Goal: Task Accomplishment & Management: Complete application form

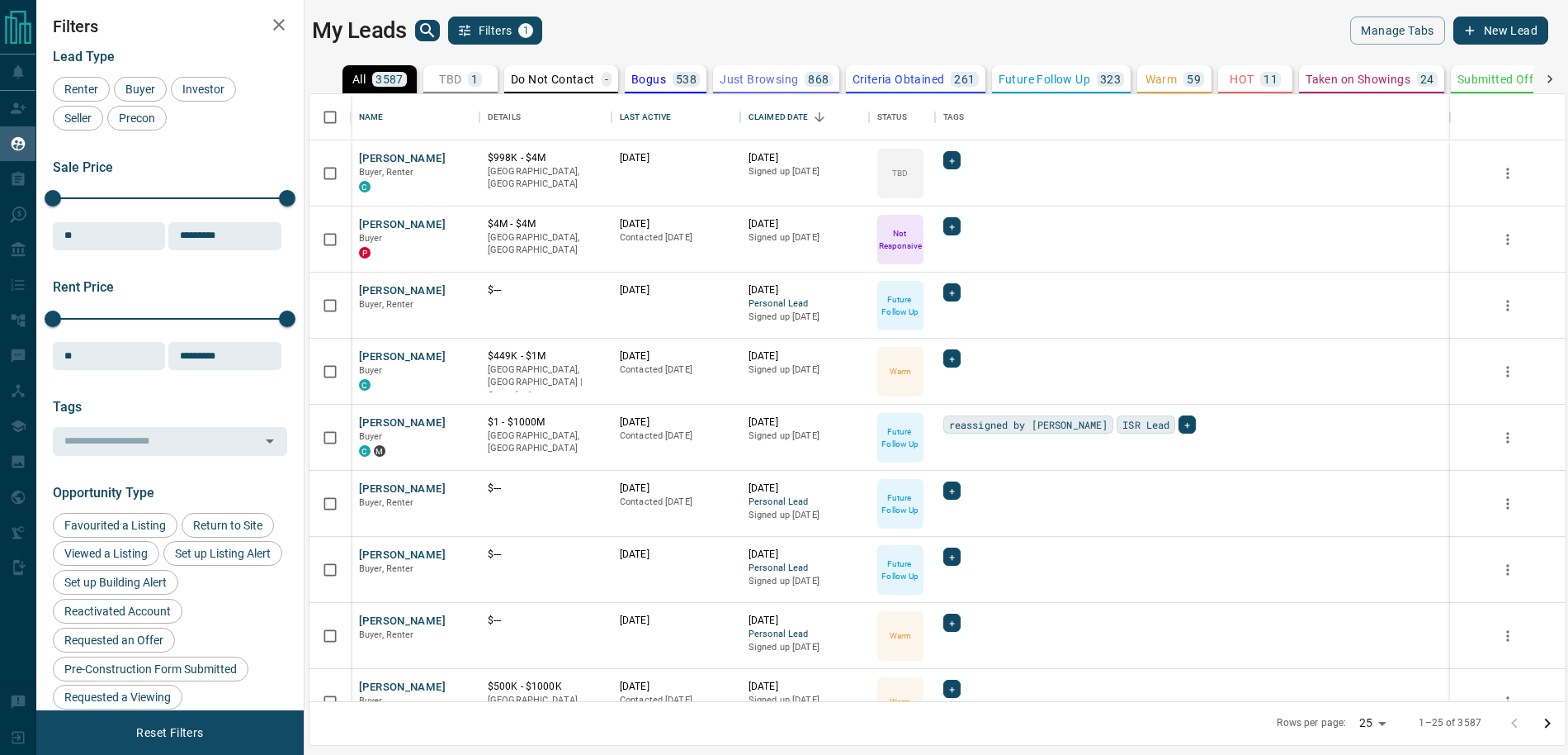
scroll to position [607, 1256]
click at [468, 80] on div "TBD 1" at bounding box center [461, 78] width 43 height 14
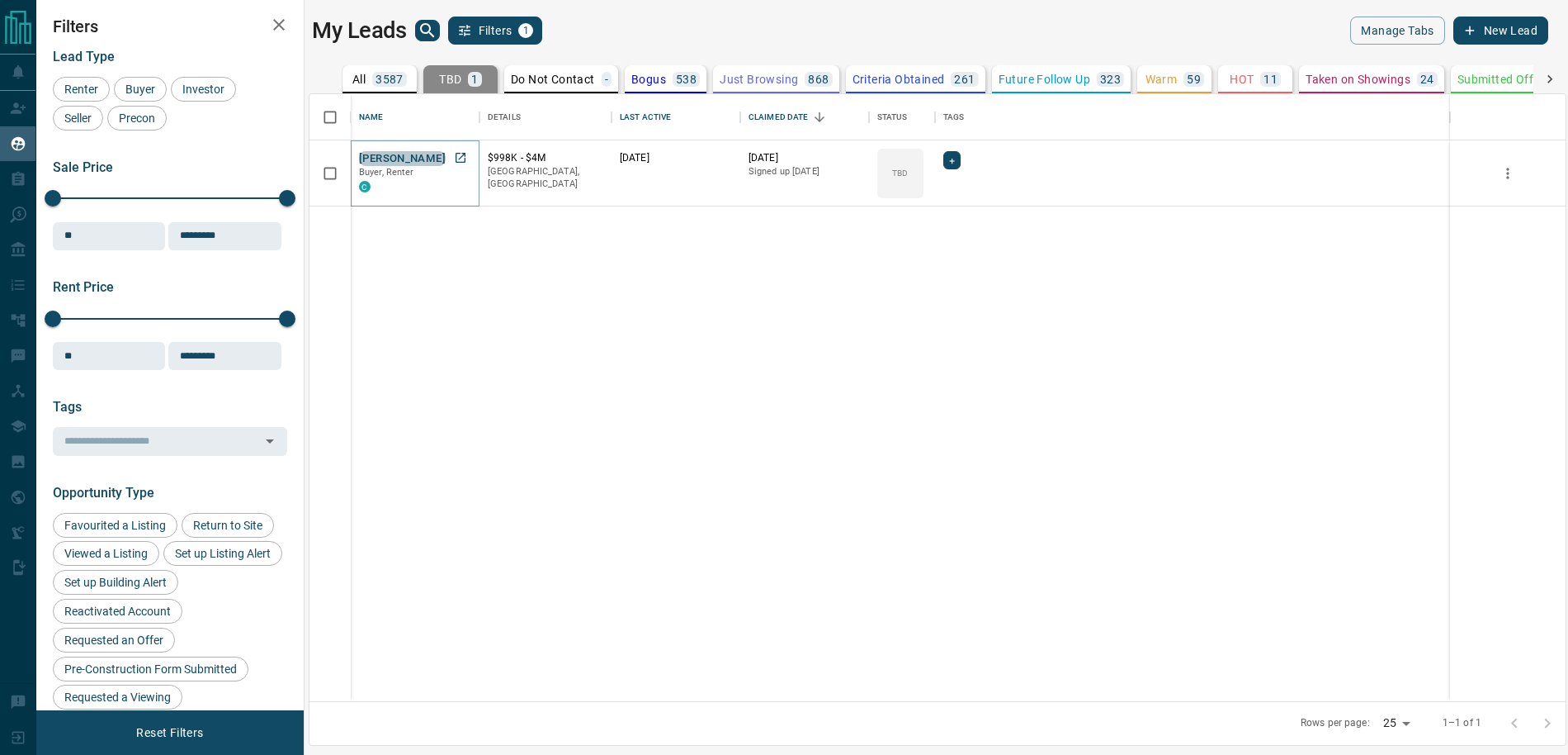
click at [404, 159] on button "[PERSON_NAME]" at bounding box center [403, 158] width 87 height 15
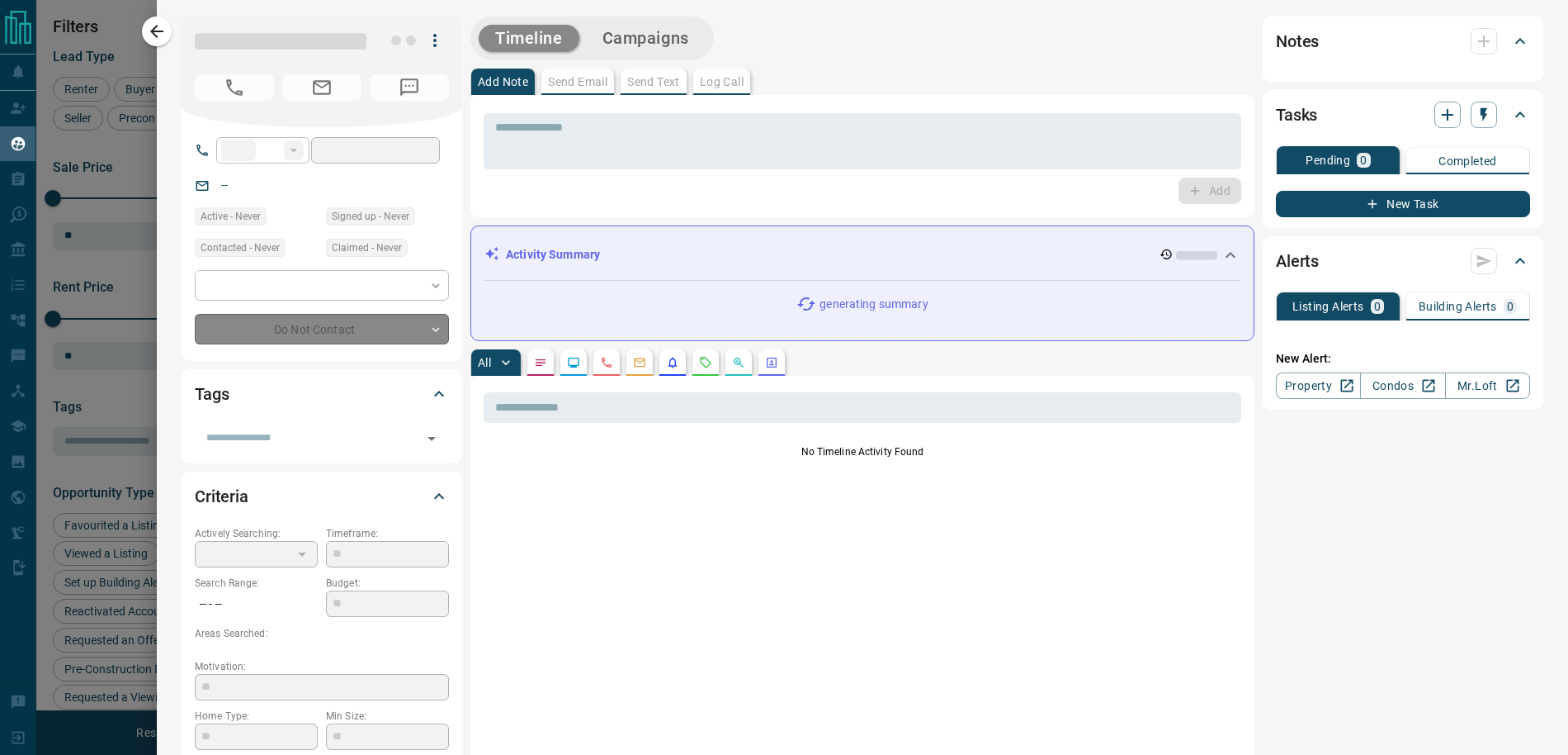
type input "**"
type input "**********"
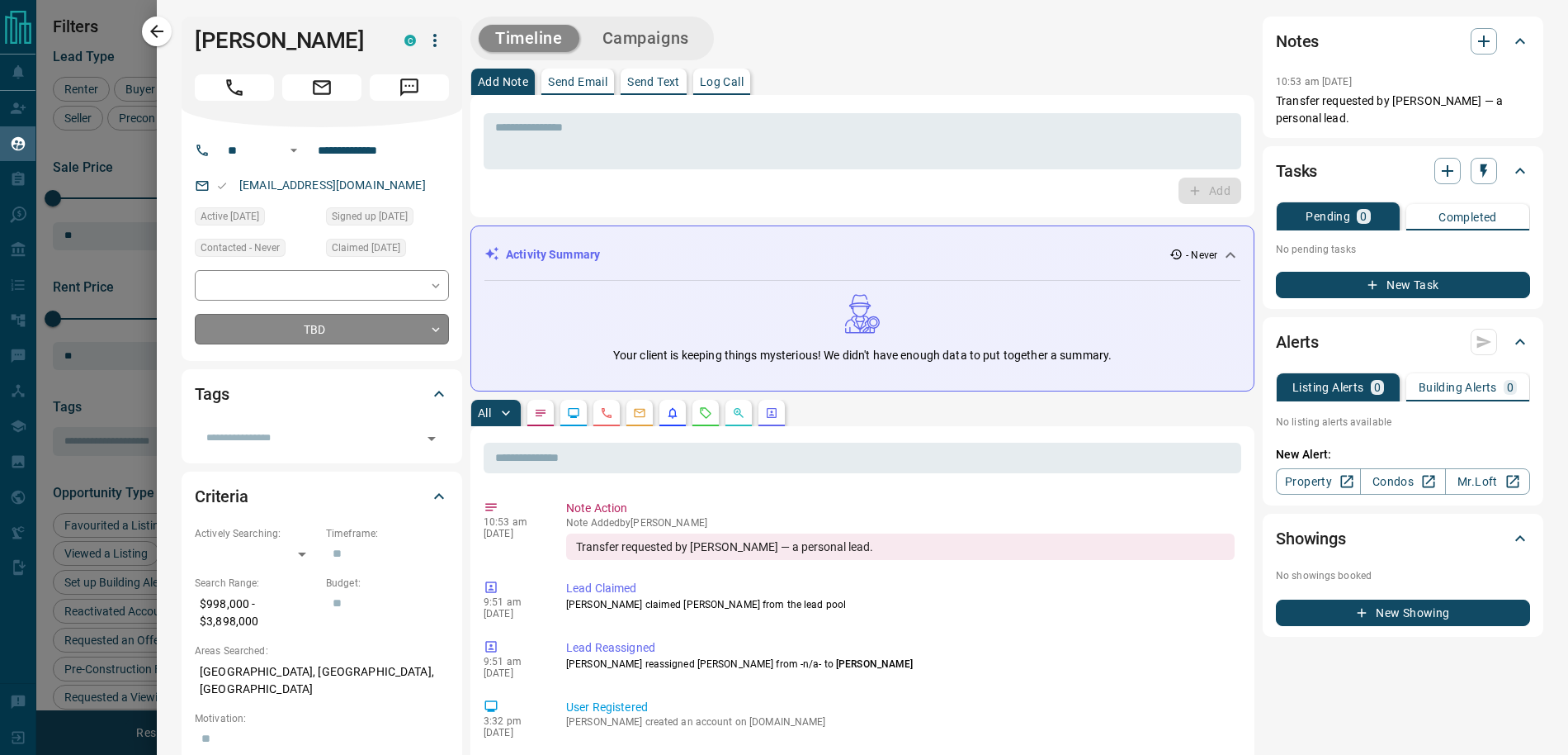
click at [364, 335] on body "Lead Transfers Claim Leads My Leads Tasks Opportunities Deals Campaigns Automat…" at bounding box center [784, 367] width 1568 height 735
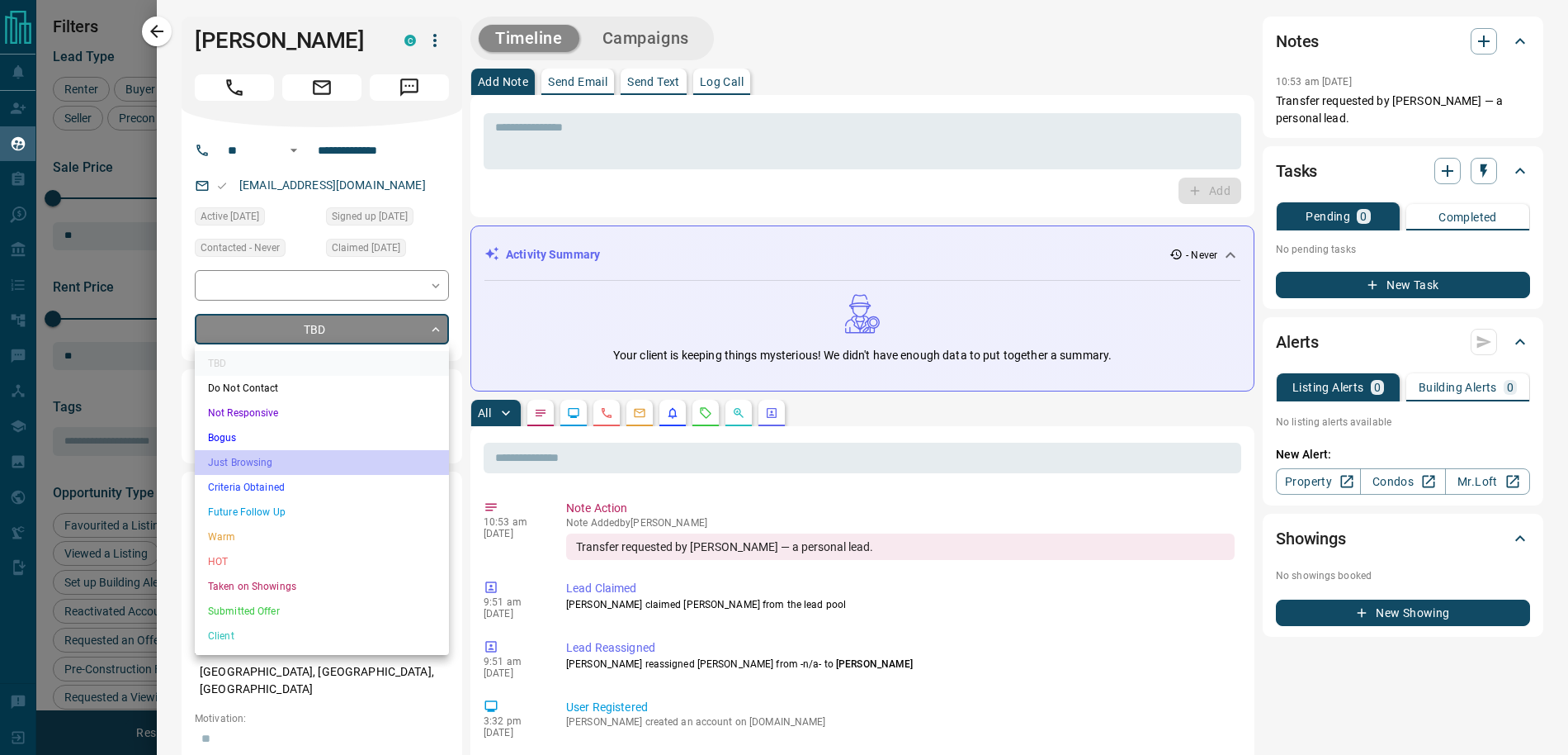
click at [347, 464] on li "Just Browsing" at bounding box center [322, 462] width 254 height 25
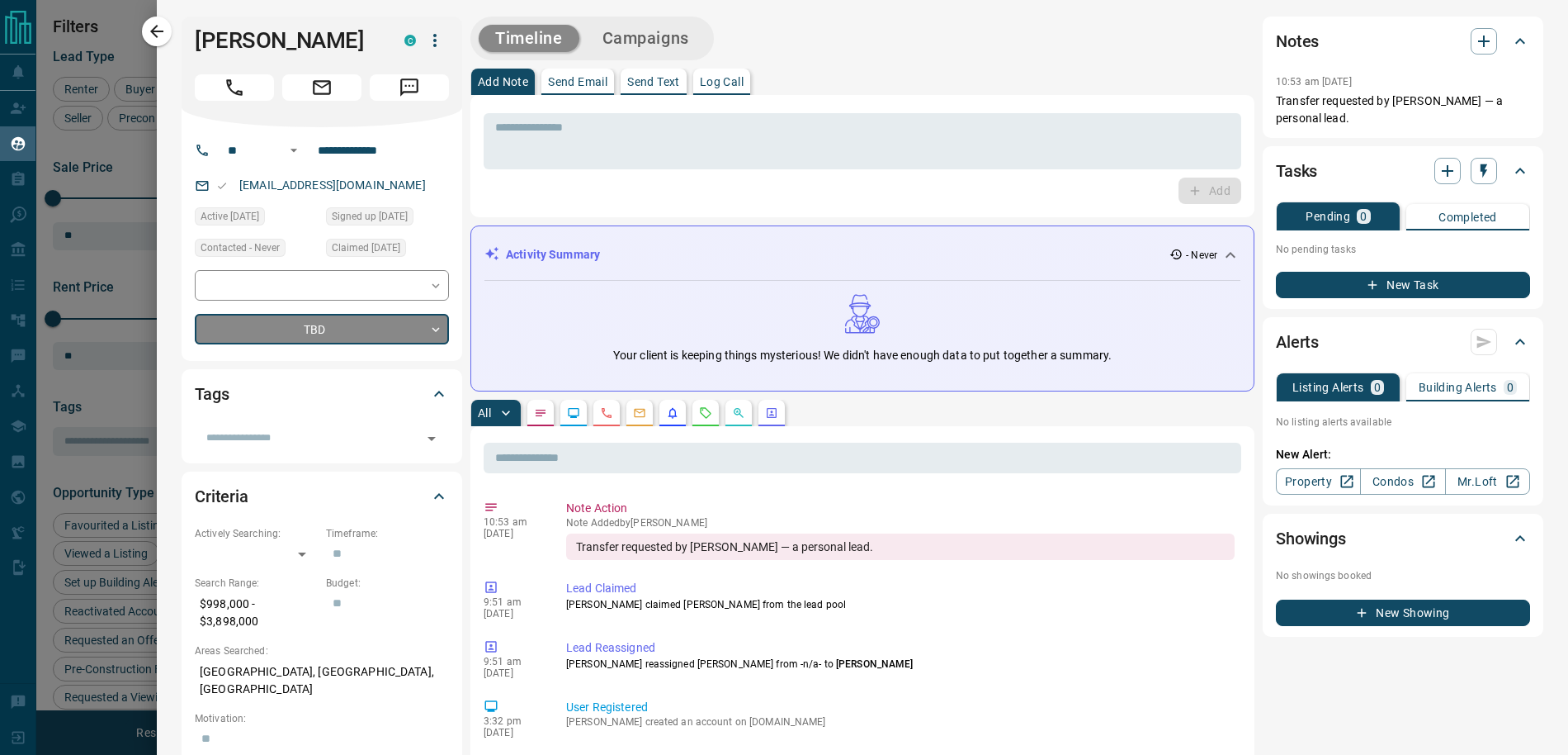
type input "*"
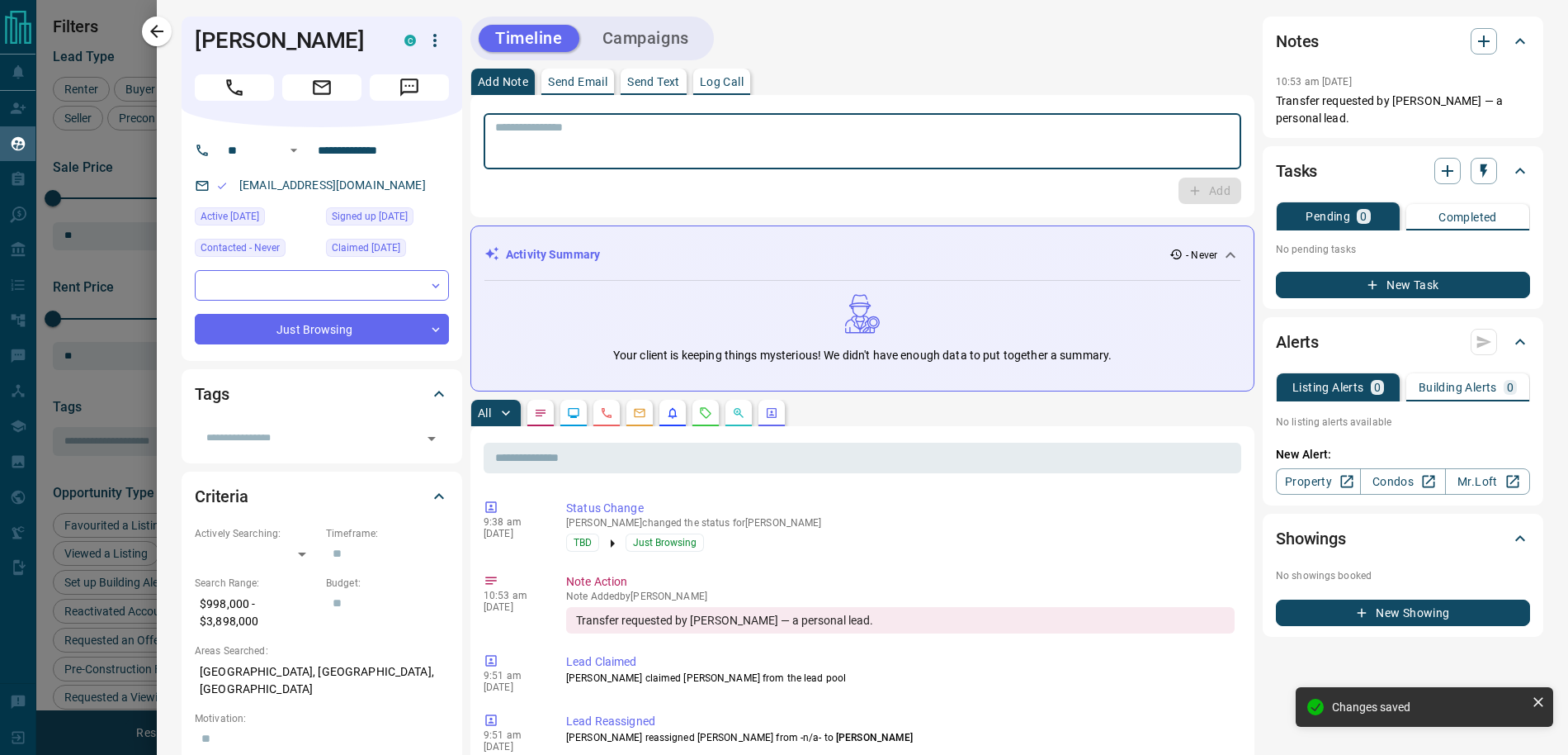
click at [646, 146] on textarea at bounding box center [862, 141] width 735 height 42
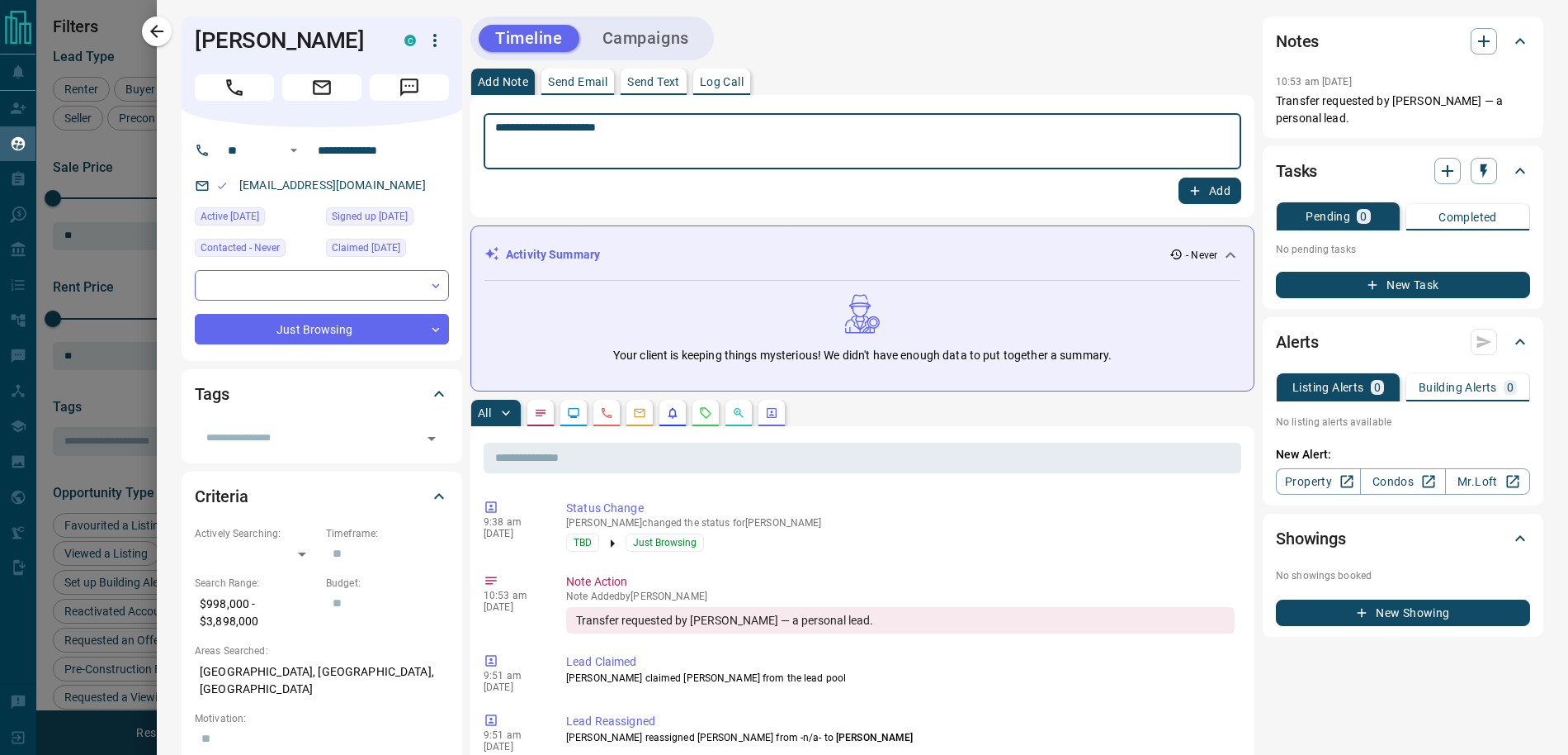
type textarea "**********"
click at [1209, 198] on button "Add" at bounding box center [1210, 190] width 63 height 26
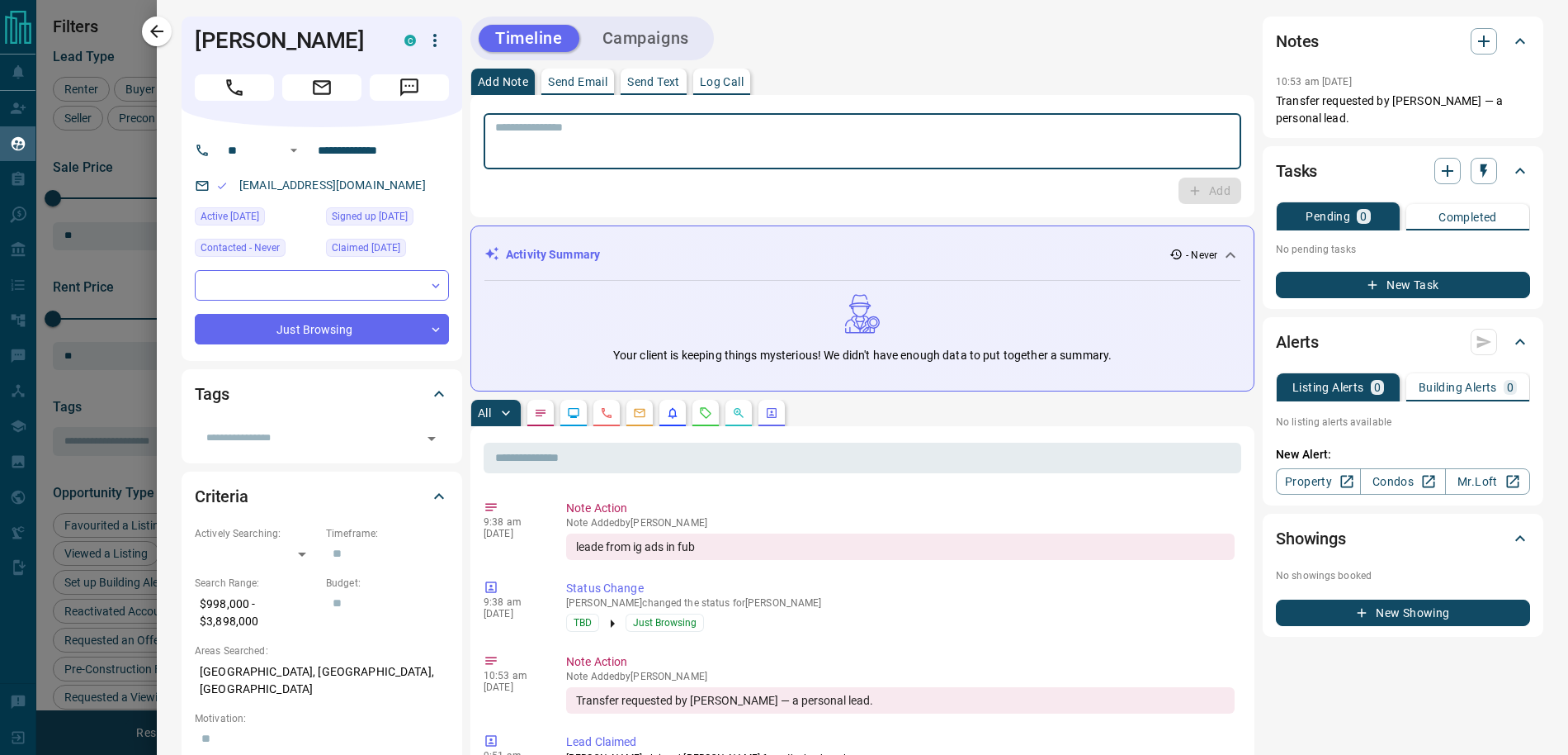
click at [638, 147] on textarea at bounding box center [862, 141] width 735 height 42
paste textarea "**********"
type textarea "**********"
paste textarea "**********"
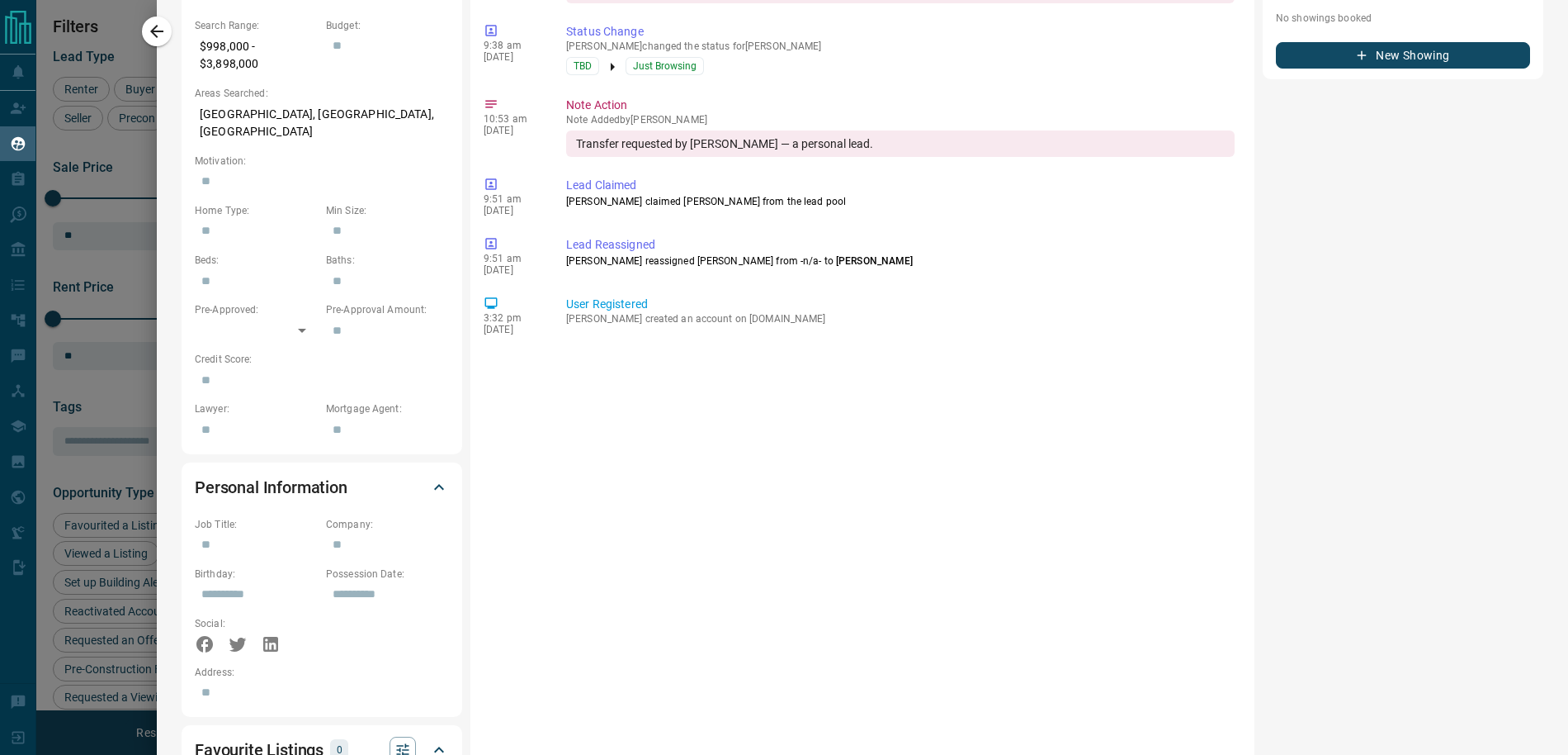
scroll to position [0, 0]
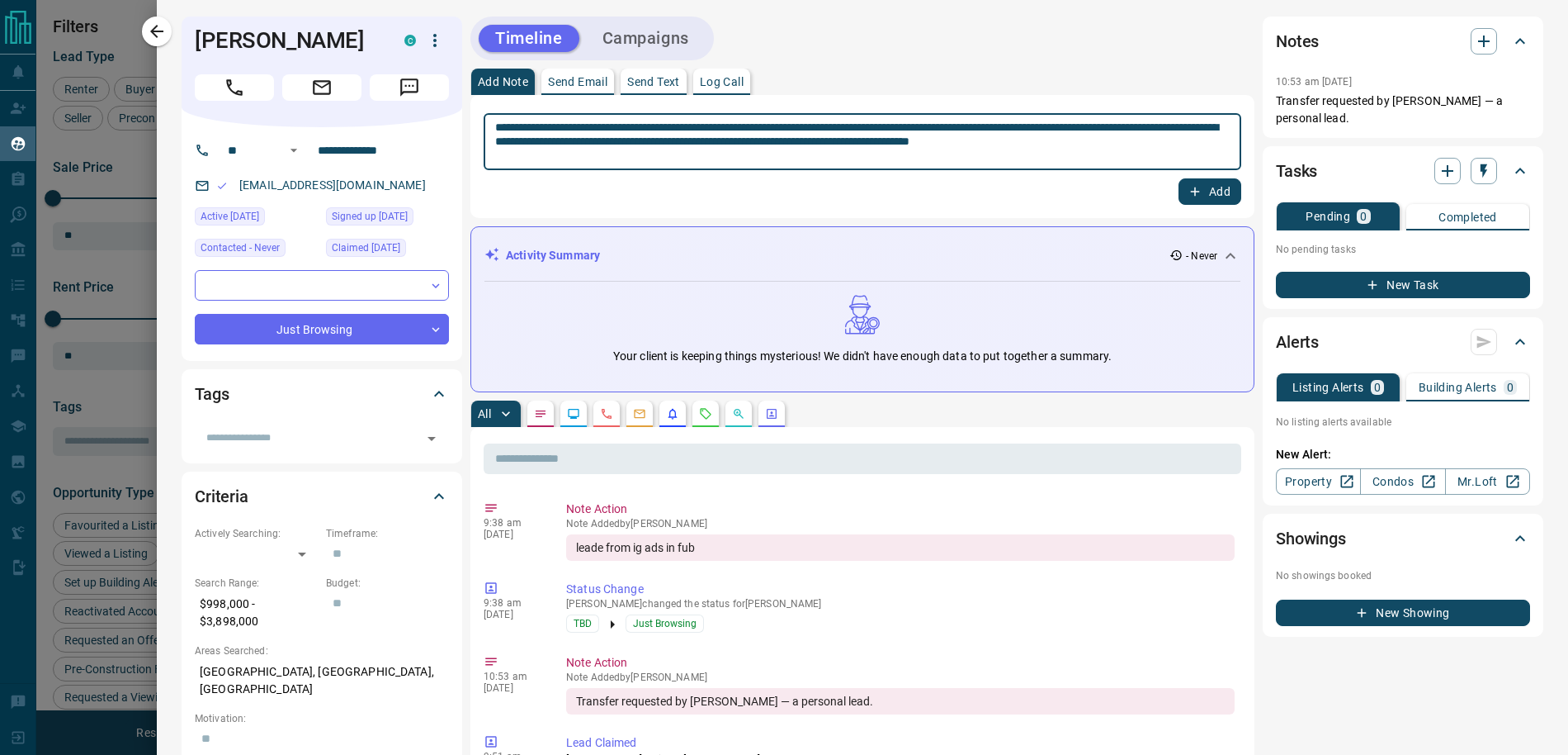
type textarea "**********"
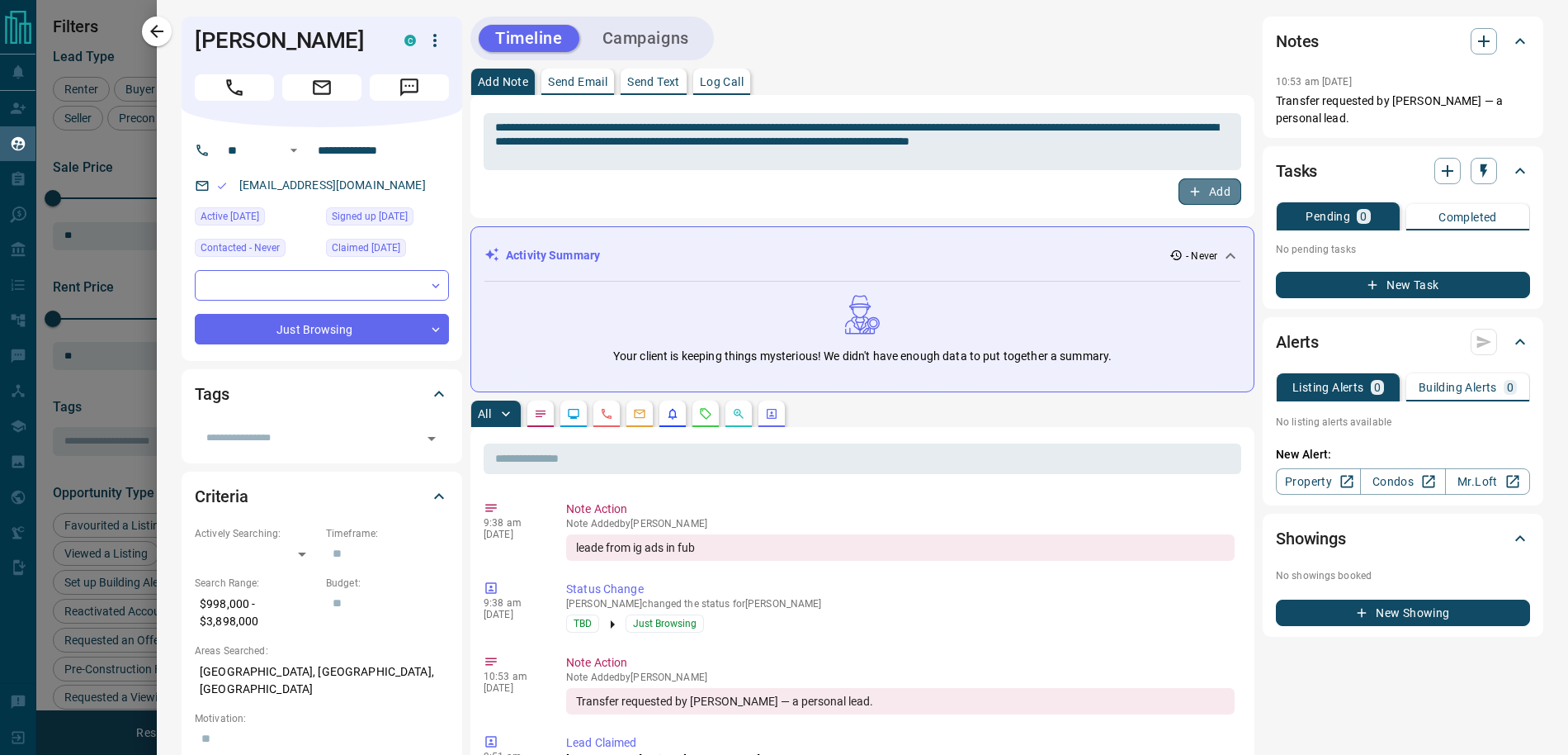
click at [1205, 187] on button "Add" at bounding box center [1210, 191] width 63 height 26
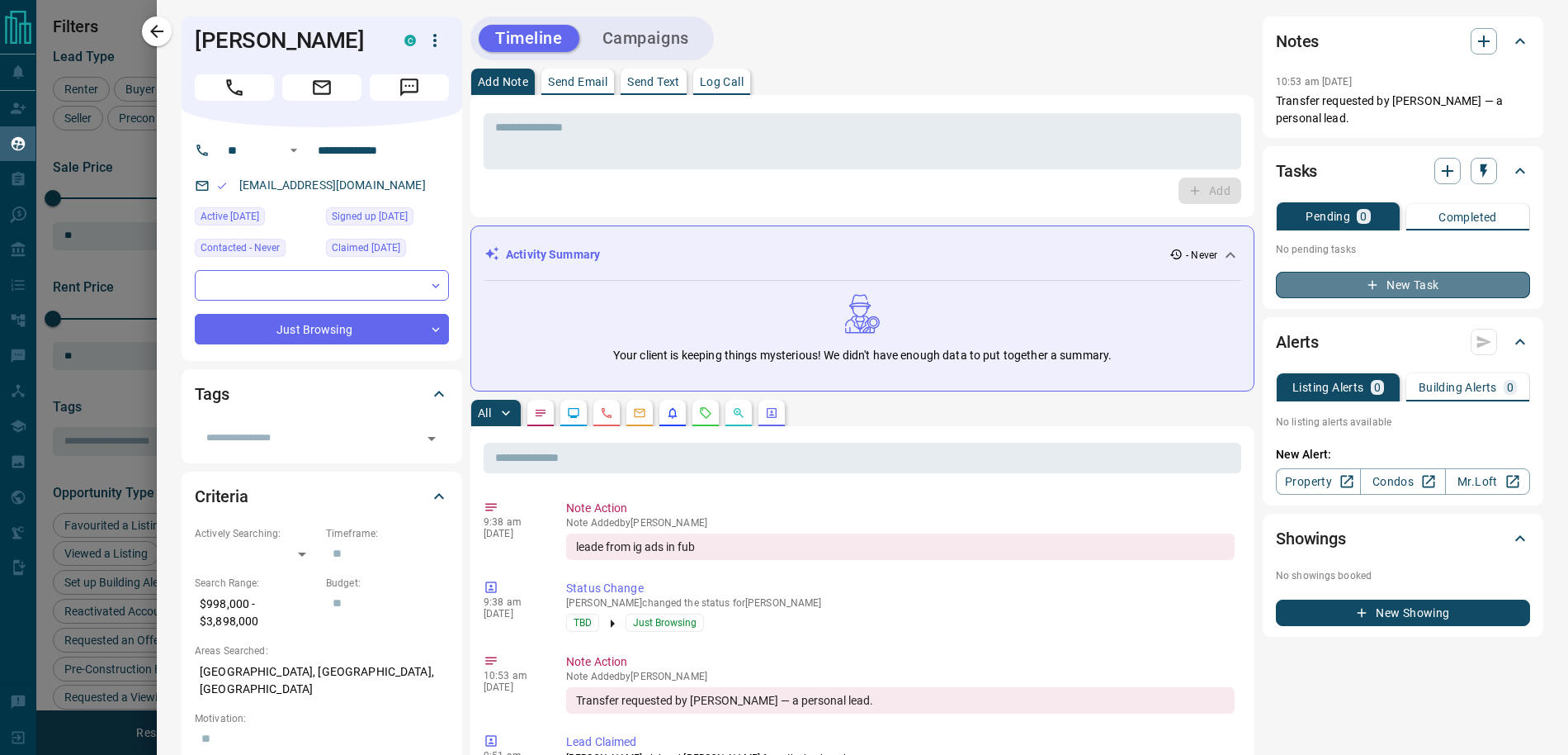
click at [1376, 285] on icon "button" at bounding box center [1372, 285] width 14 height 14
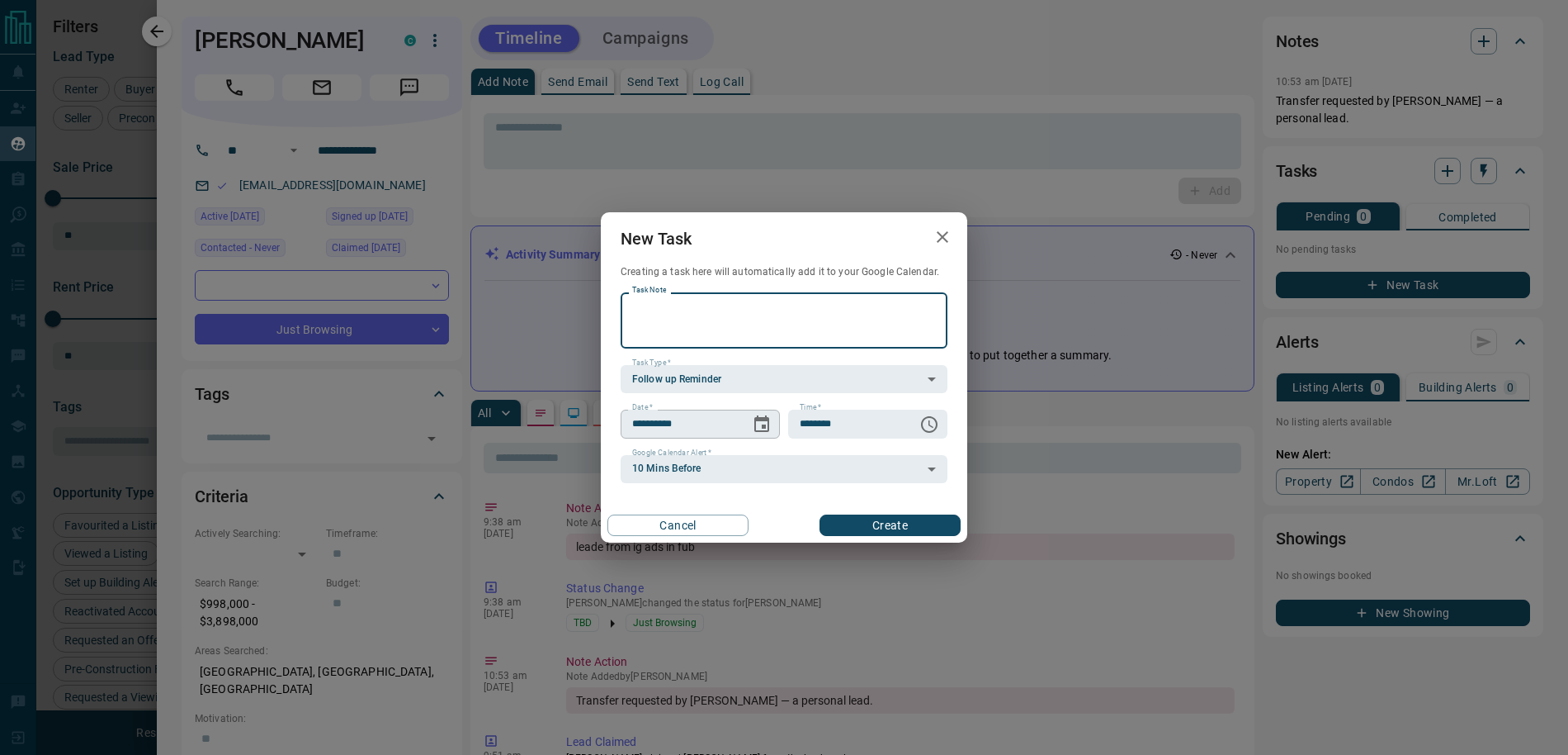
click at [757, 429] on icon "Choose date, selected date is Oct 15, 2025" at bounding box center [761, 424] width 20 height 20
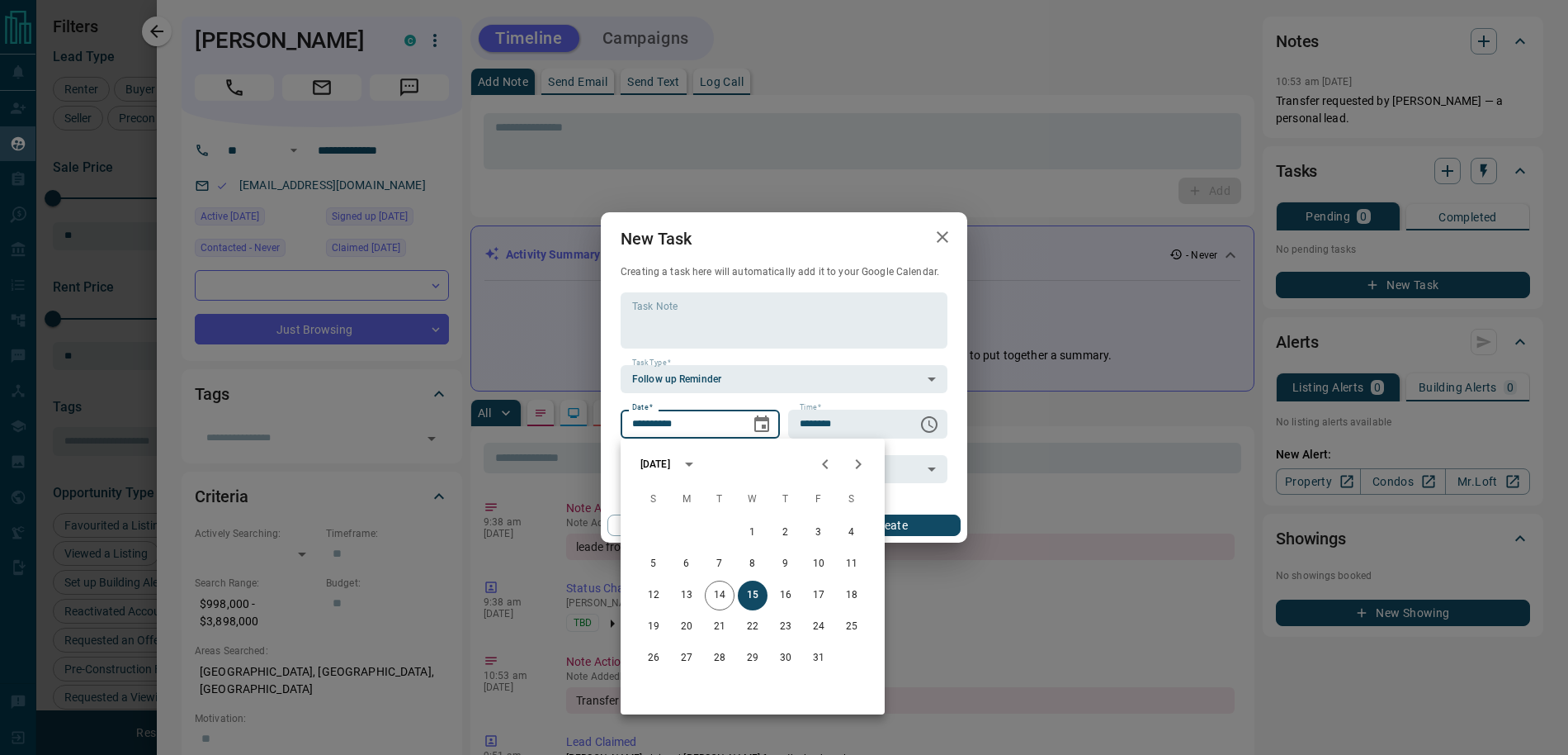
click at [944, 241] on icon "button" at bounding box center [942, 237] width 20 height 20
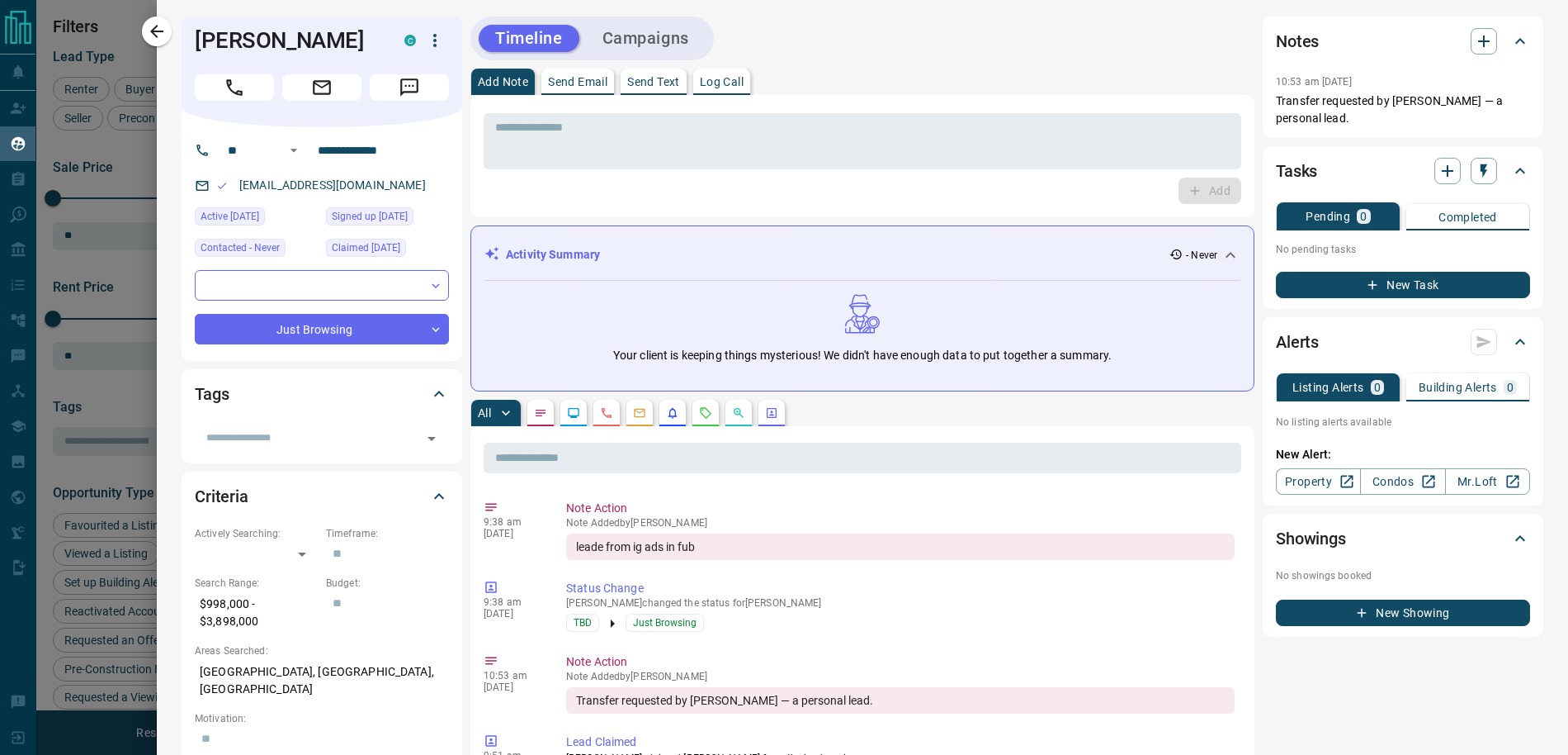
click at [1416, 280] on button "New Task" at bounding box center [1403, 285] width 254 height 26
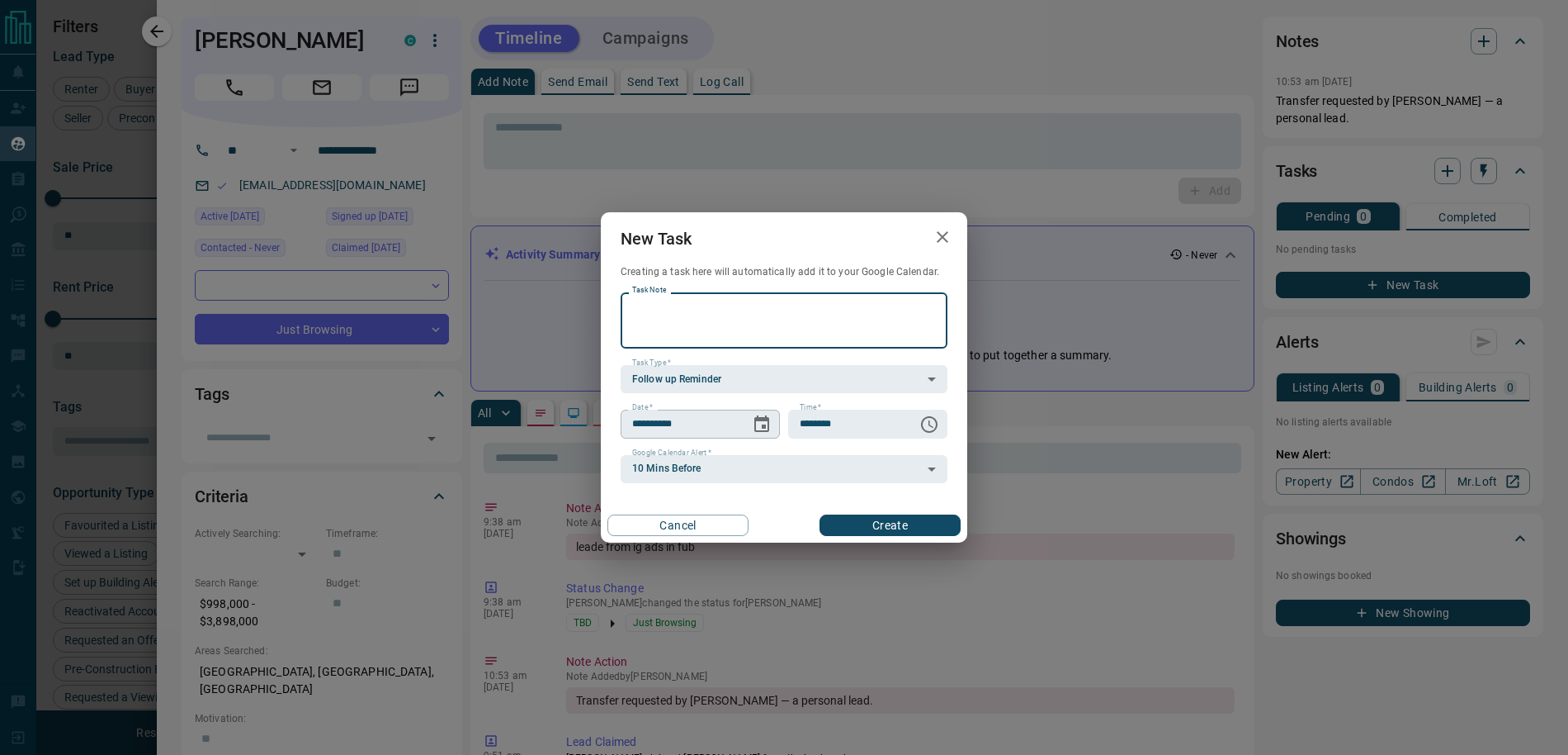
click at [763, 426] on icon "Choose date, selected date is Oct 15, 2025" at bounding box center [761, 423] width 14 height 16
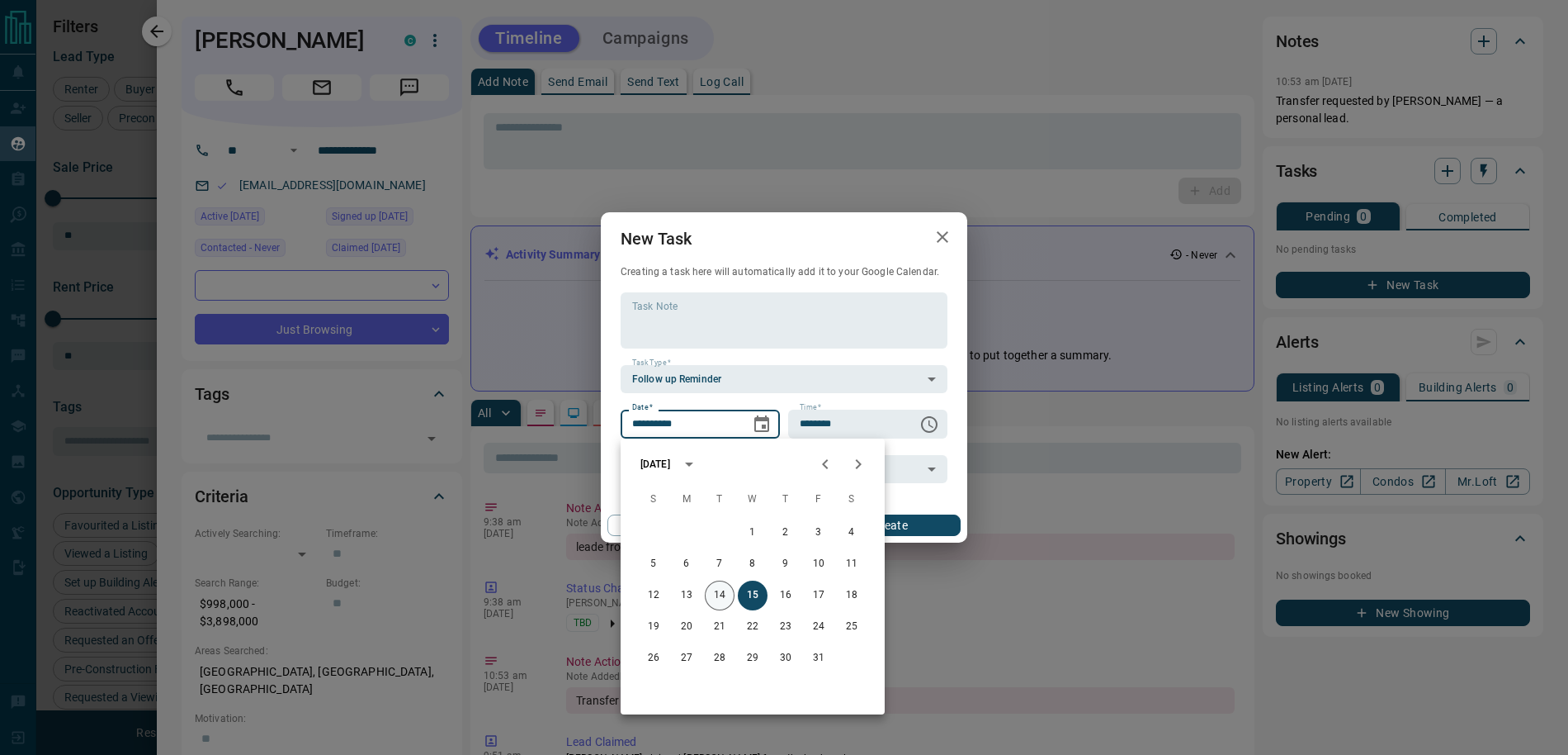
click at [726, 604] on button "14" at bounding box center [720, 595] width 30 height 30
type input "**********"
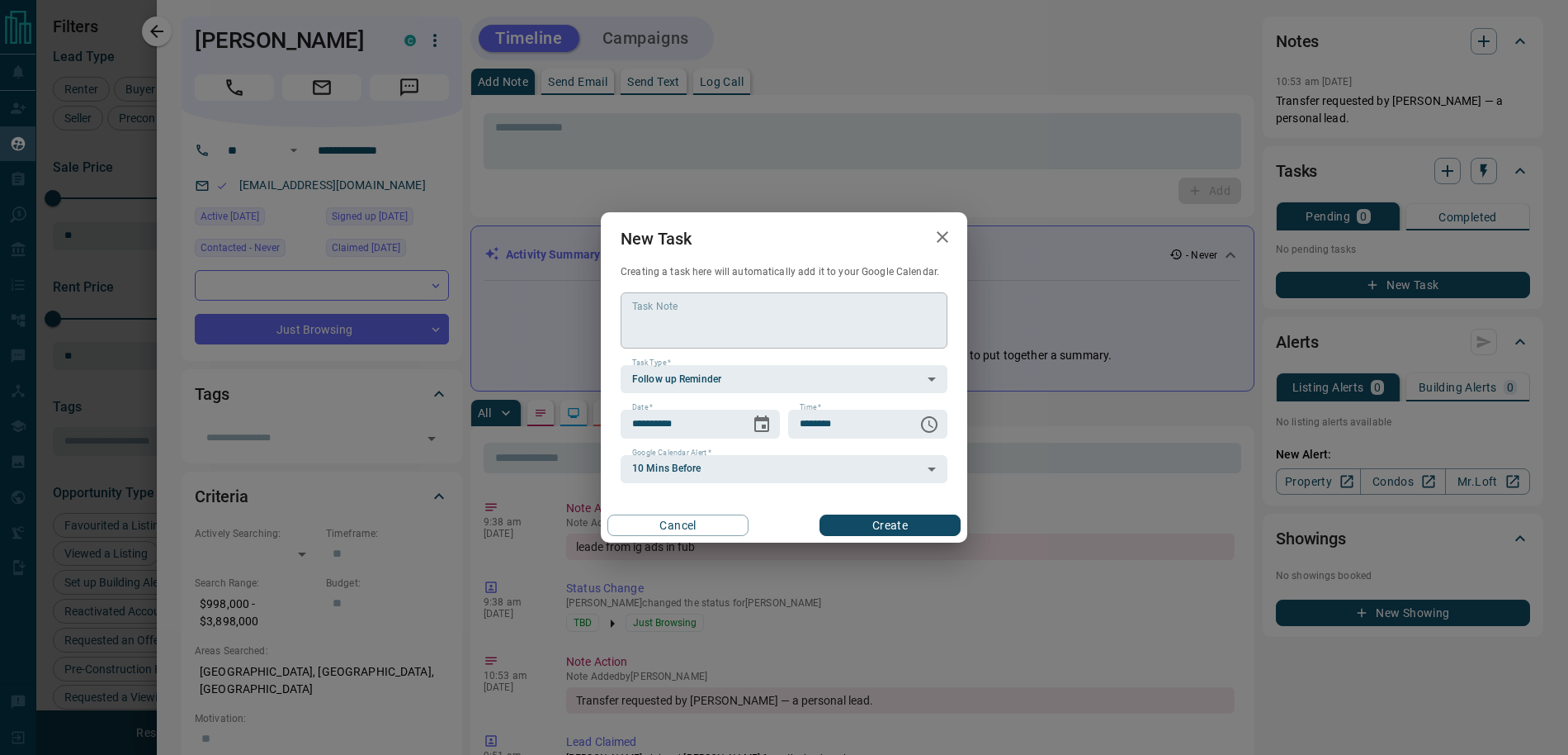
click at [721, 326] on textarea "Task Note" at bounding box center [784, 320] width 304 height 42
type textarea "**********"
click at [852, 526] on button "Create" at bounding box center [890, 525] width 141 height 21
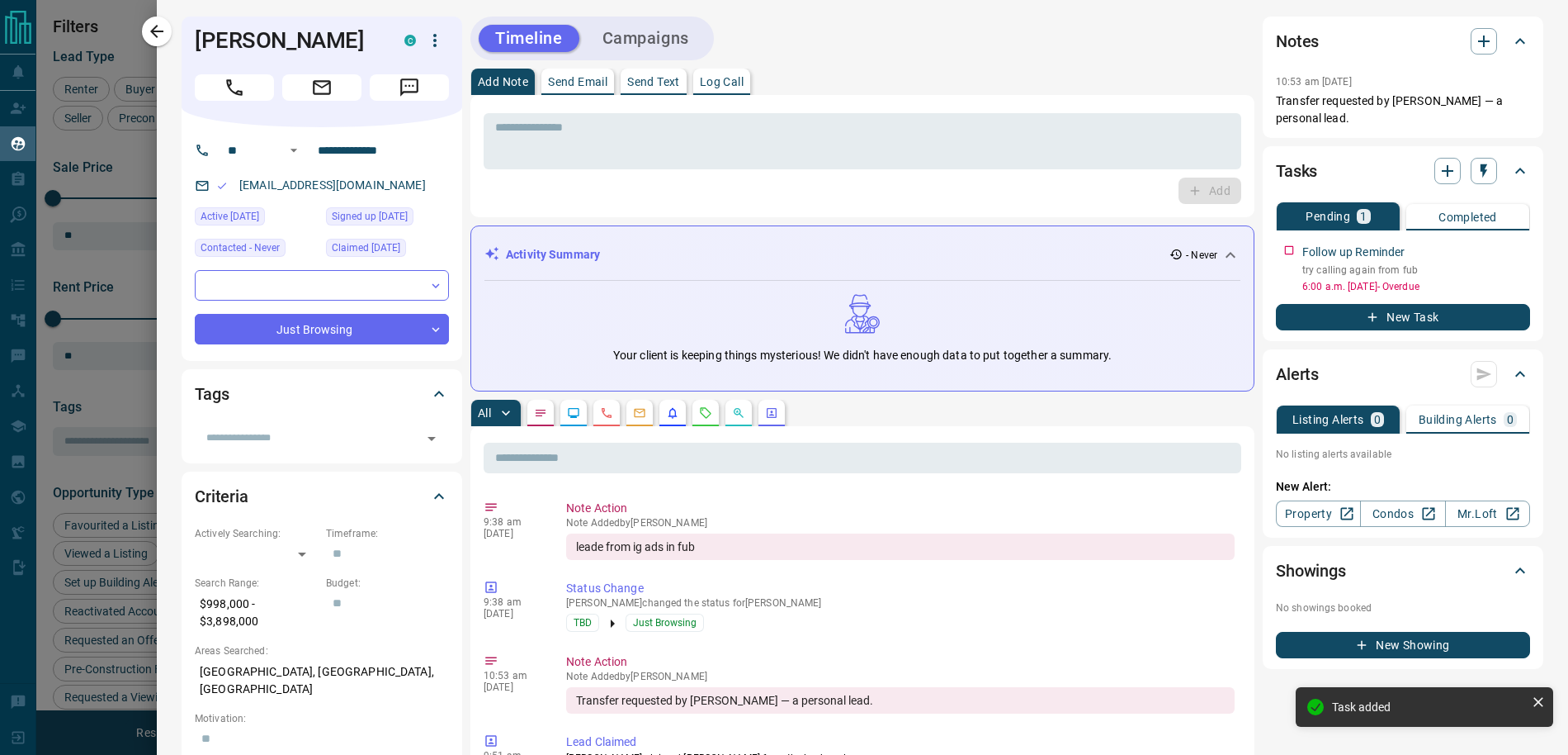
click at [113, 125] on div at bounding box center [784, 378] width 1568 height 755
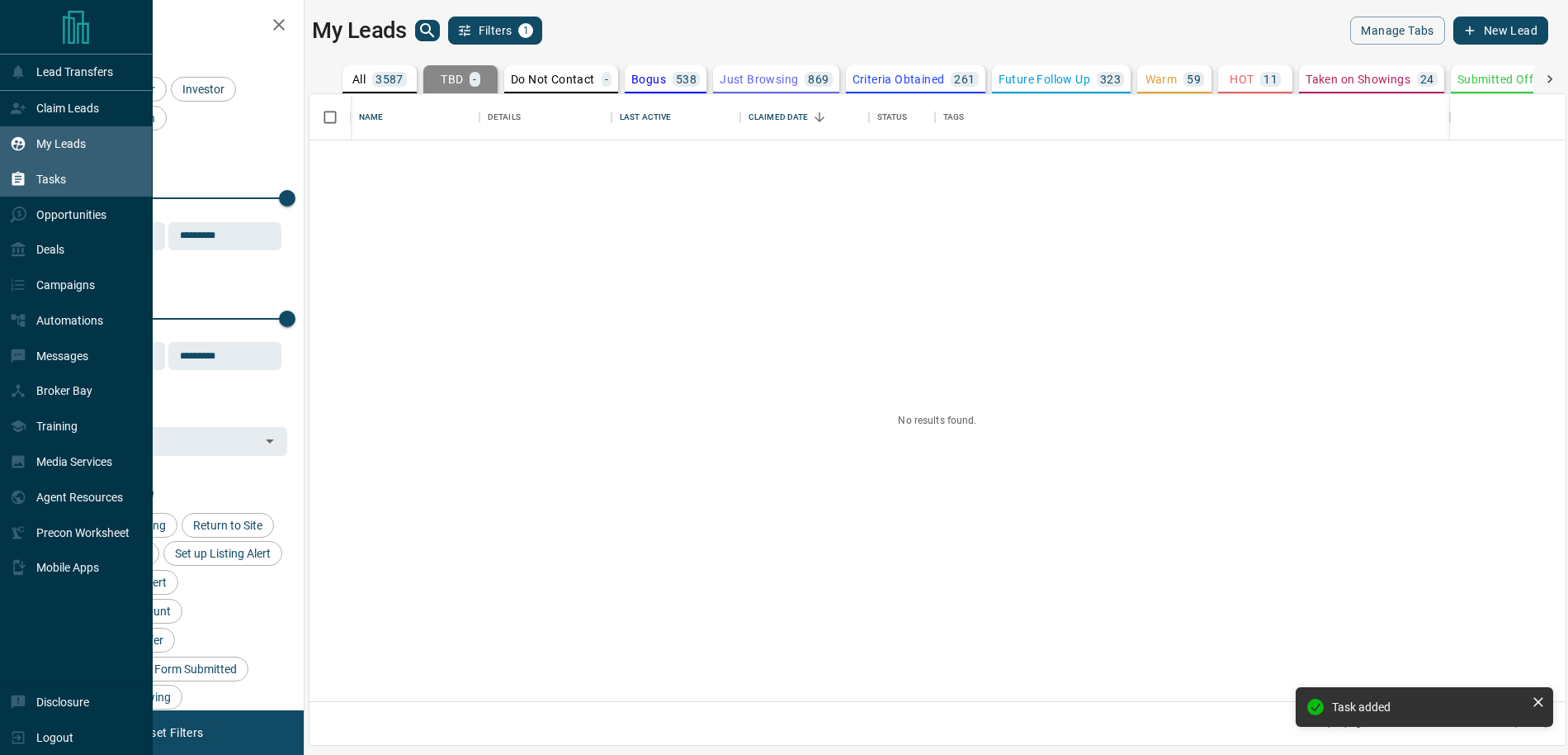
click at [19, 180] on icon at bounding box center [19, 179] width 13 height 14
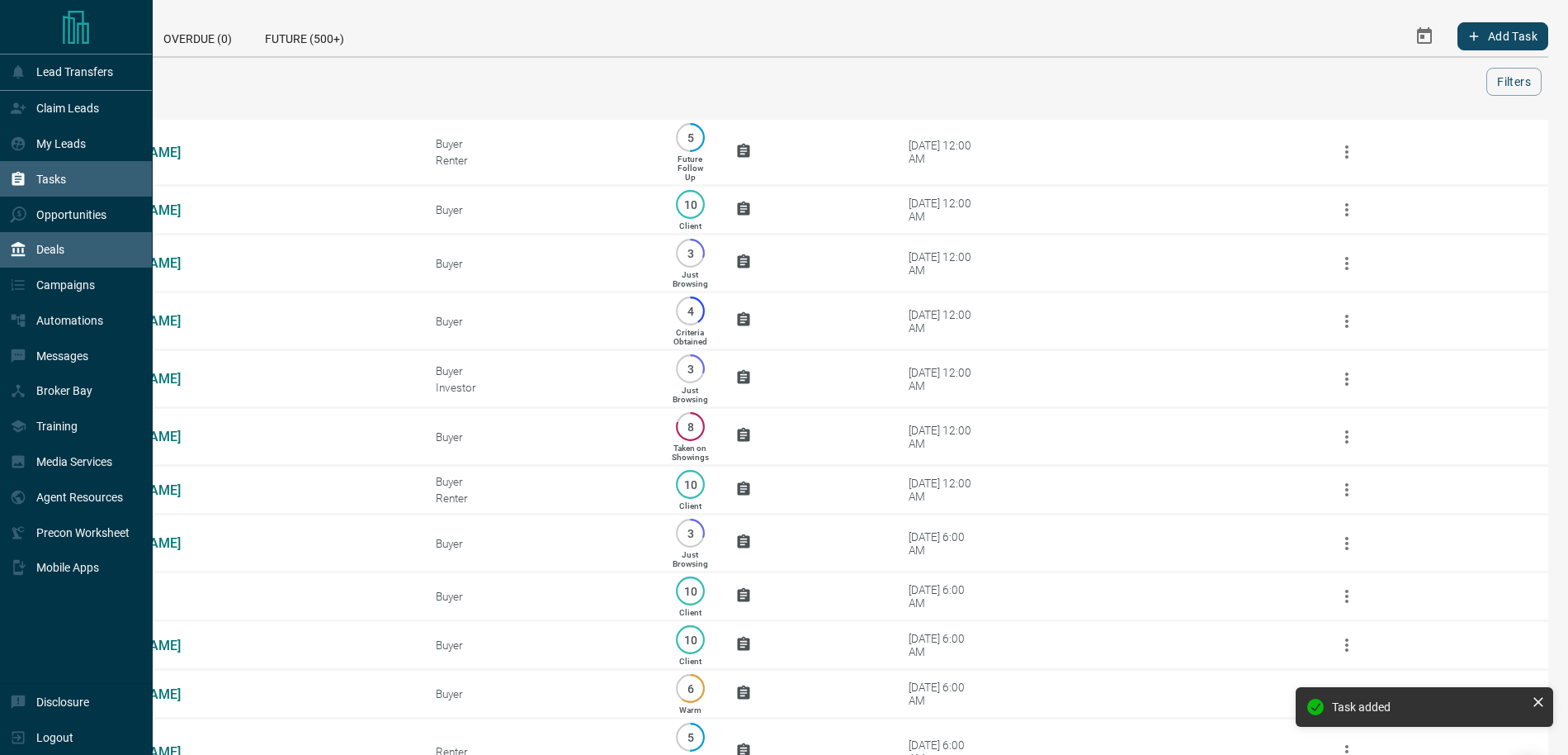
click at [55, 251] on p "Deals" at bounding box center [50, 250] width 28 height 14
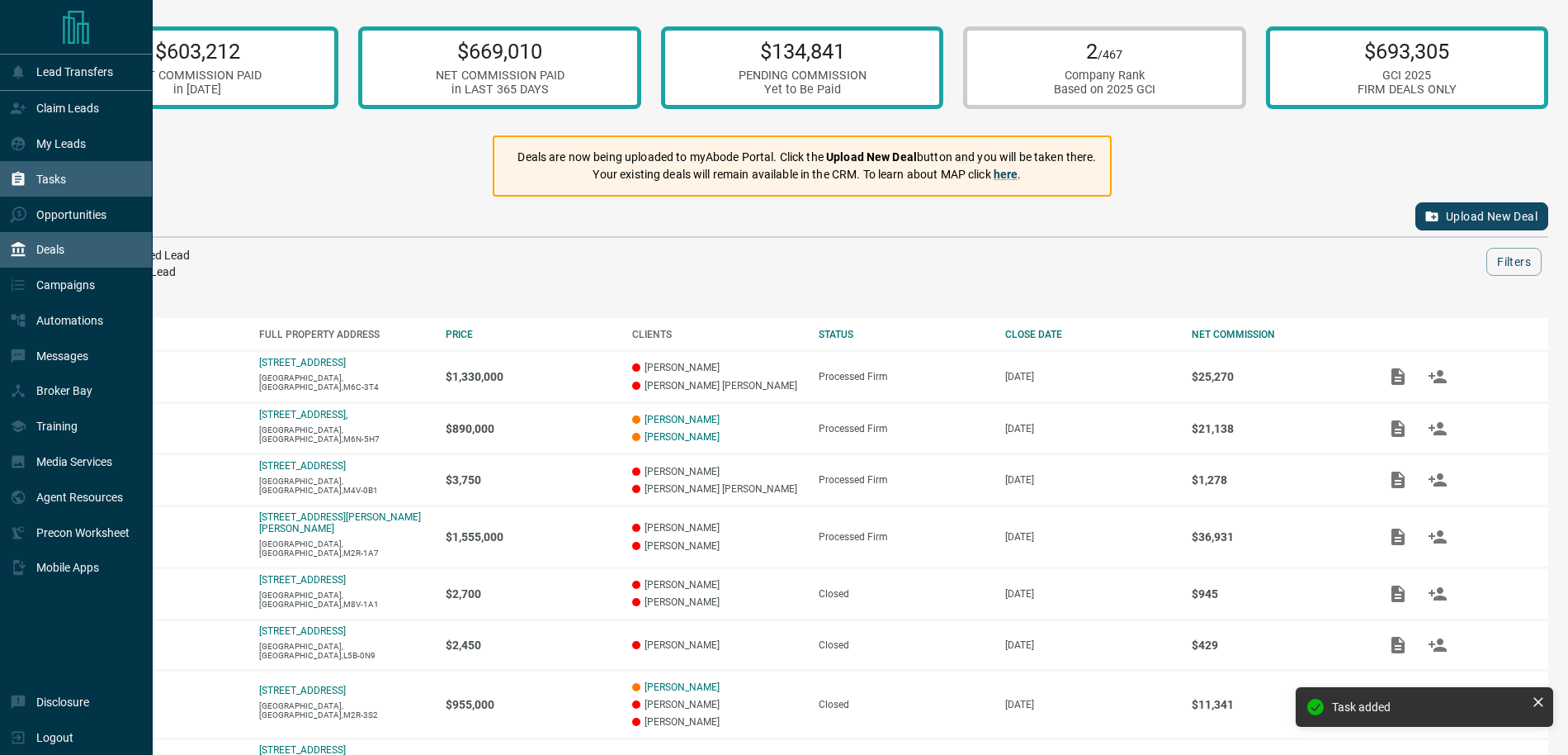
click at [83, 174] on div "Tasks" at bounding box center [76, 179] width 152 height 36
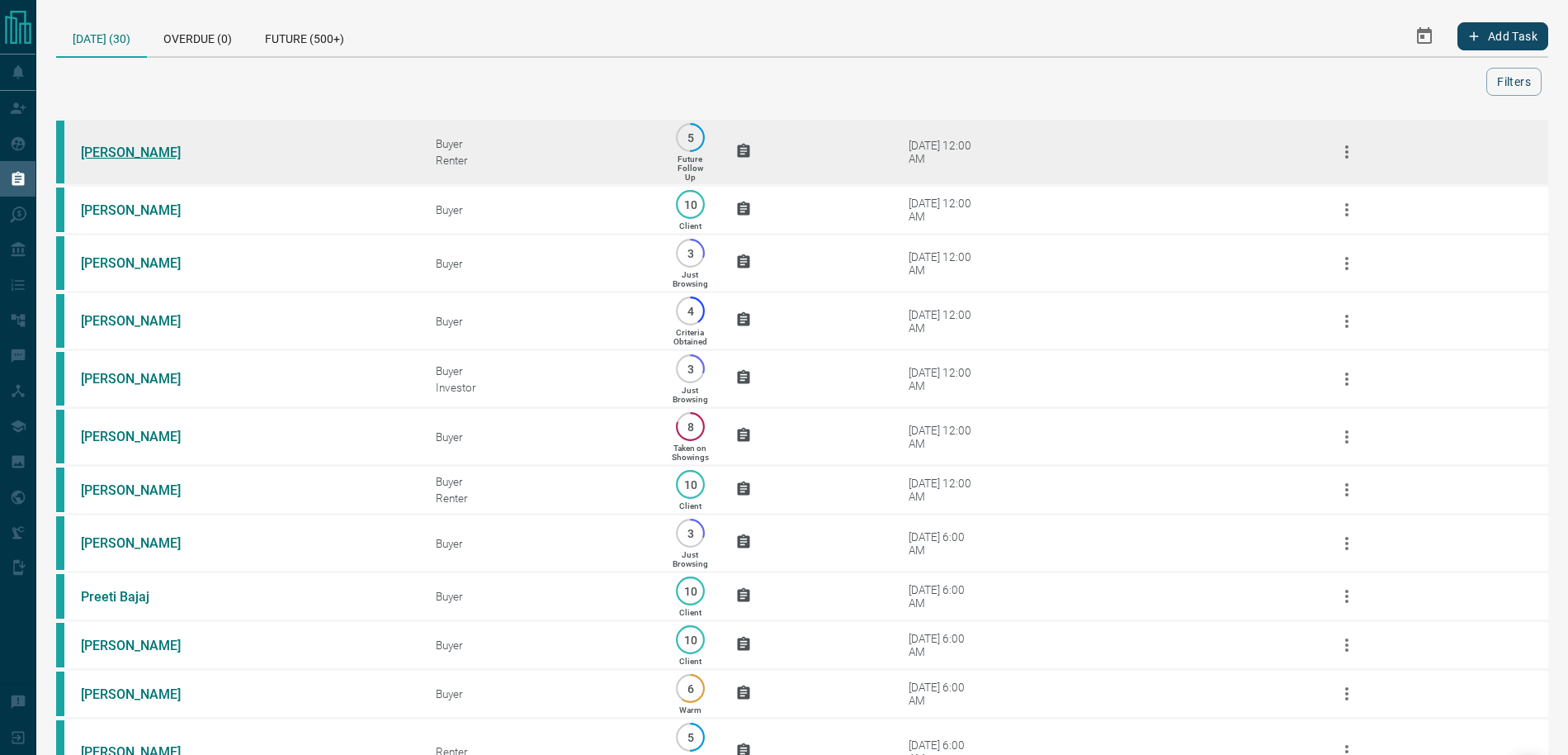
scroll to position [1117, 0]
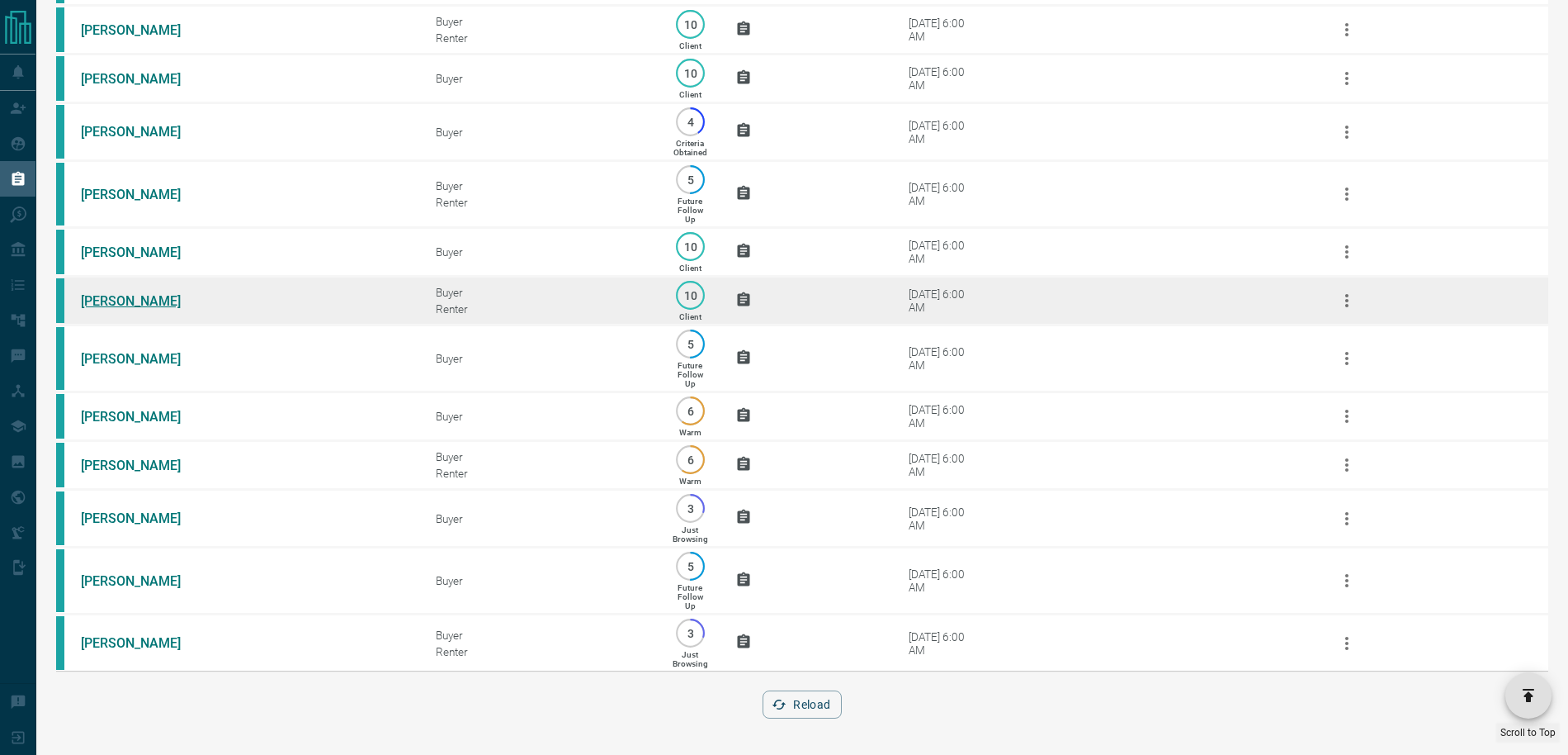
click at [105, 303] on link "[PERSON_NAME]" at bounding box center [142, 301] width 123 height 15
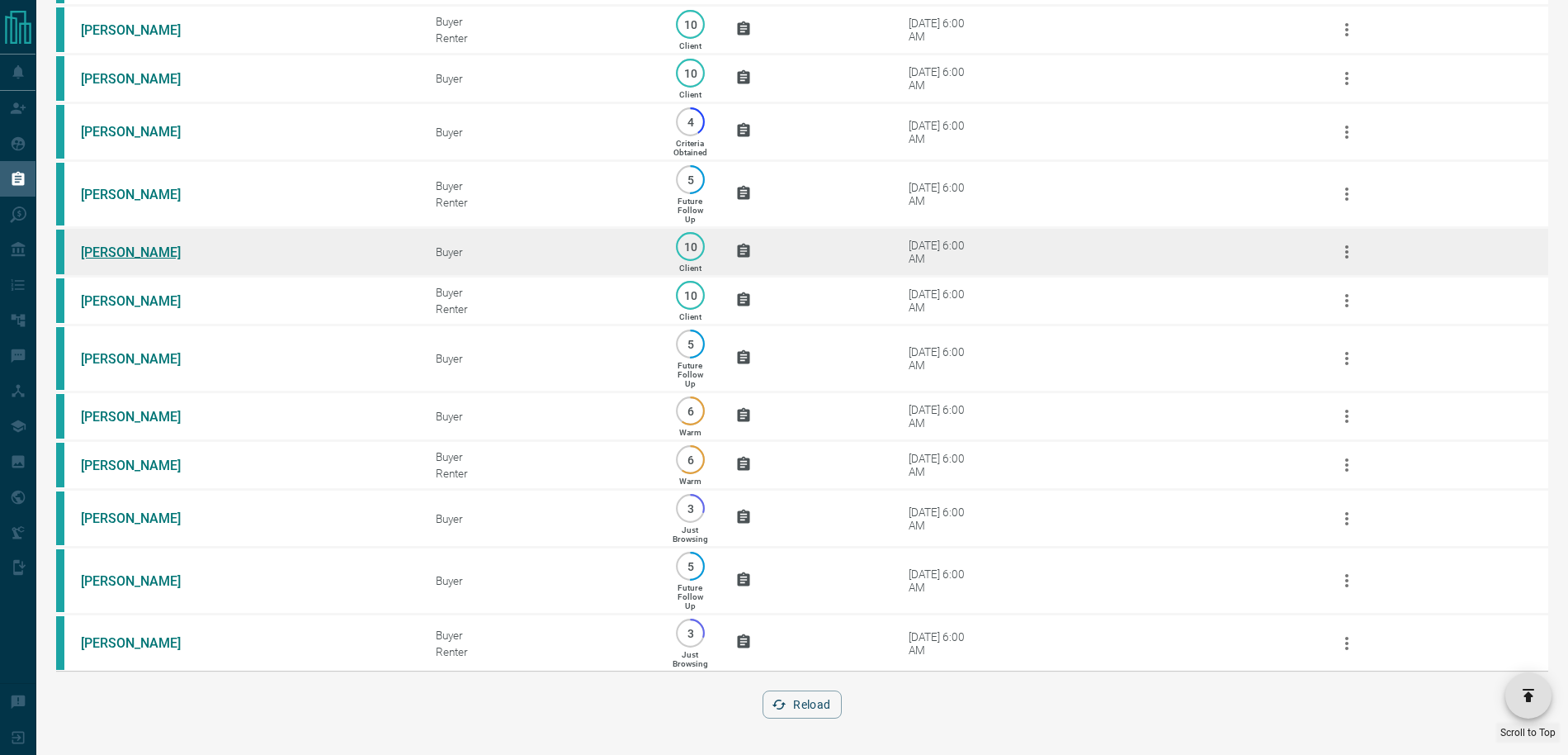
click at [112, 253] on link "[PERSON_NAME]" at bounding box center [142, 252] width 123 height 15
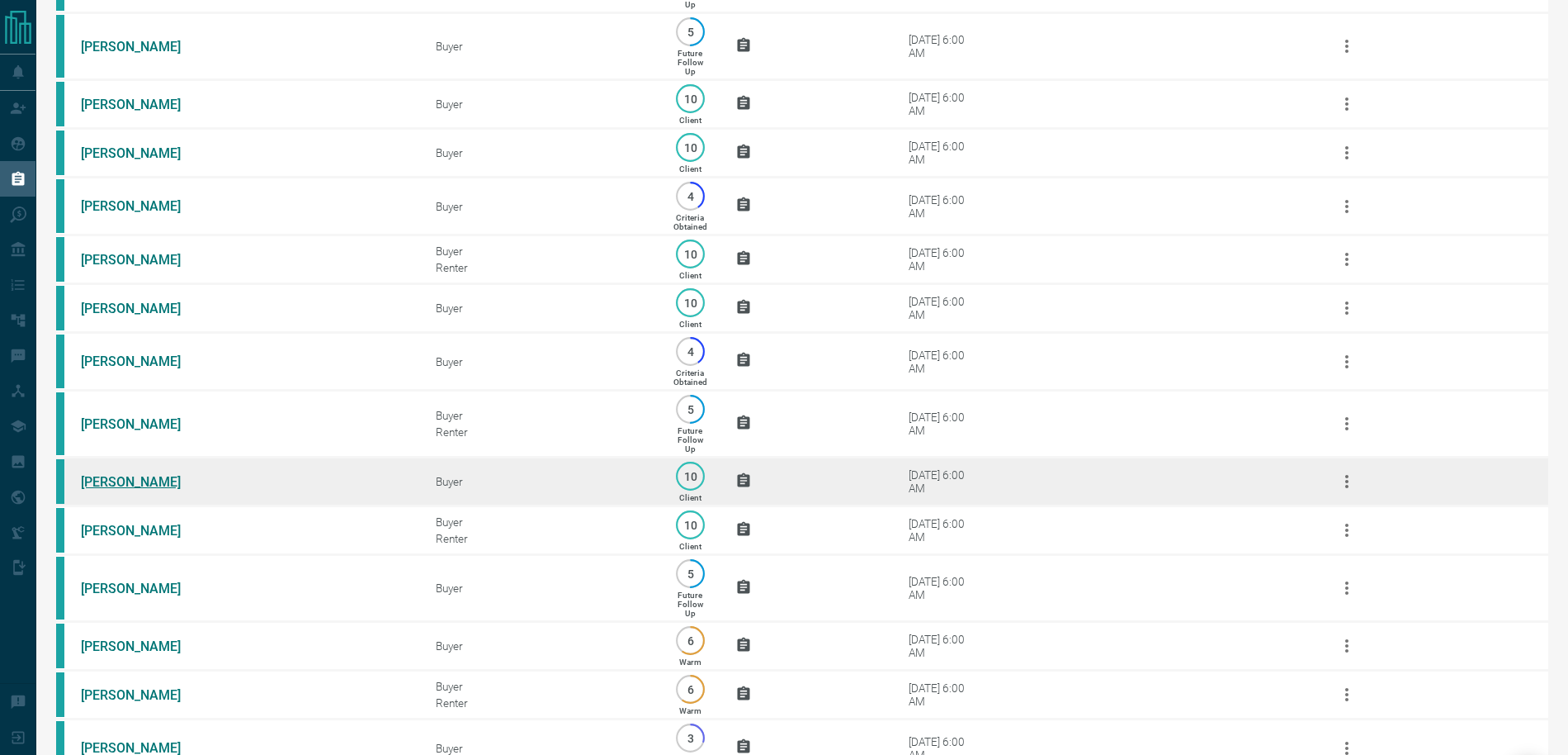
scroll to position [885, 0]
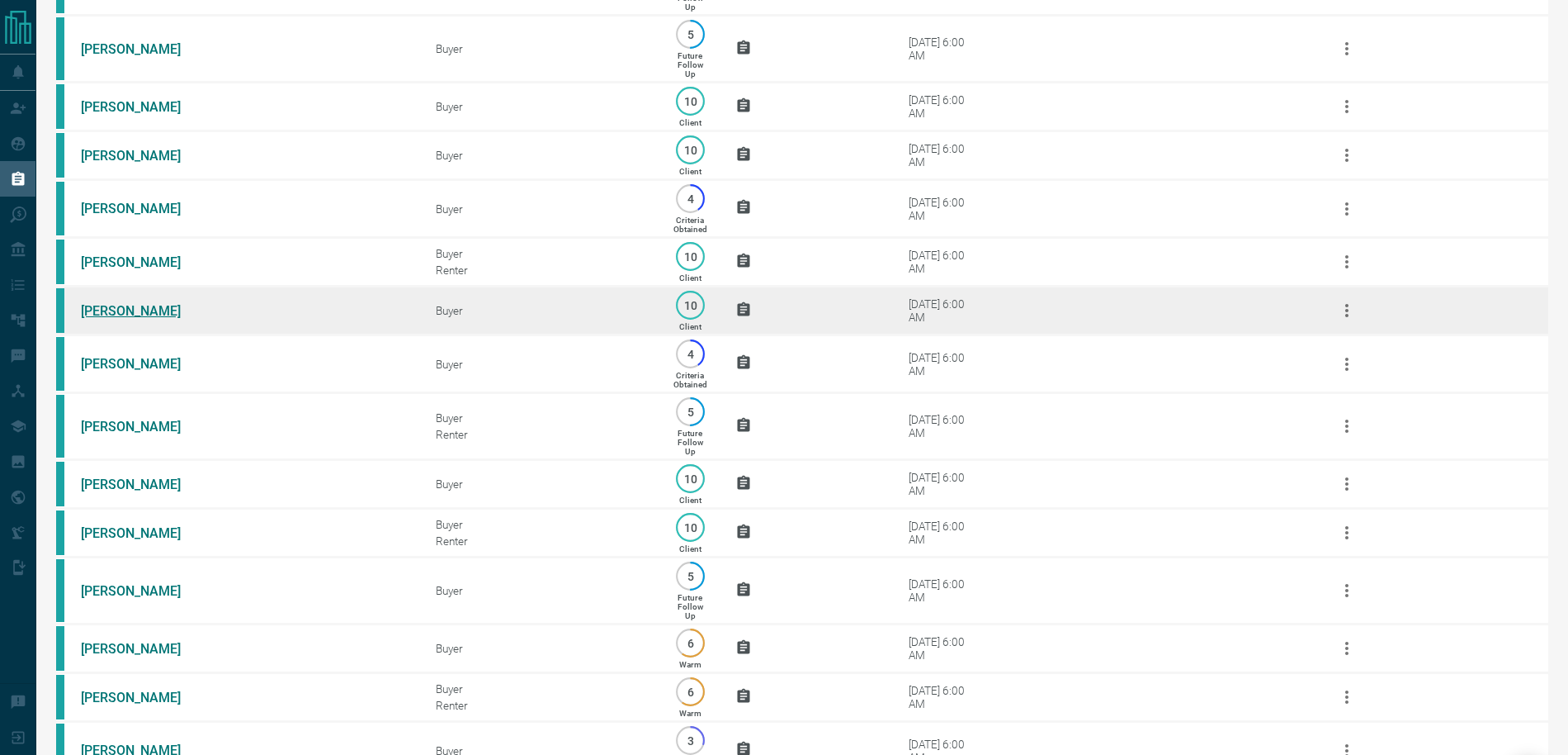
click at [121, 308] on link "[PERSON_NAME]" at bounding box center [142, 311] width 123 height 15
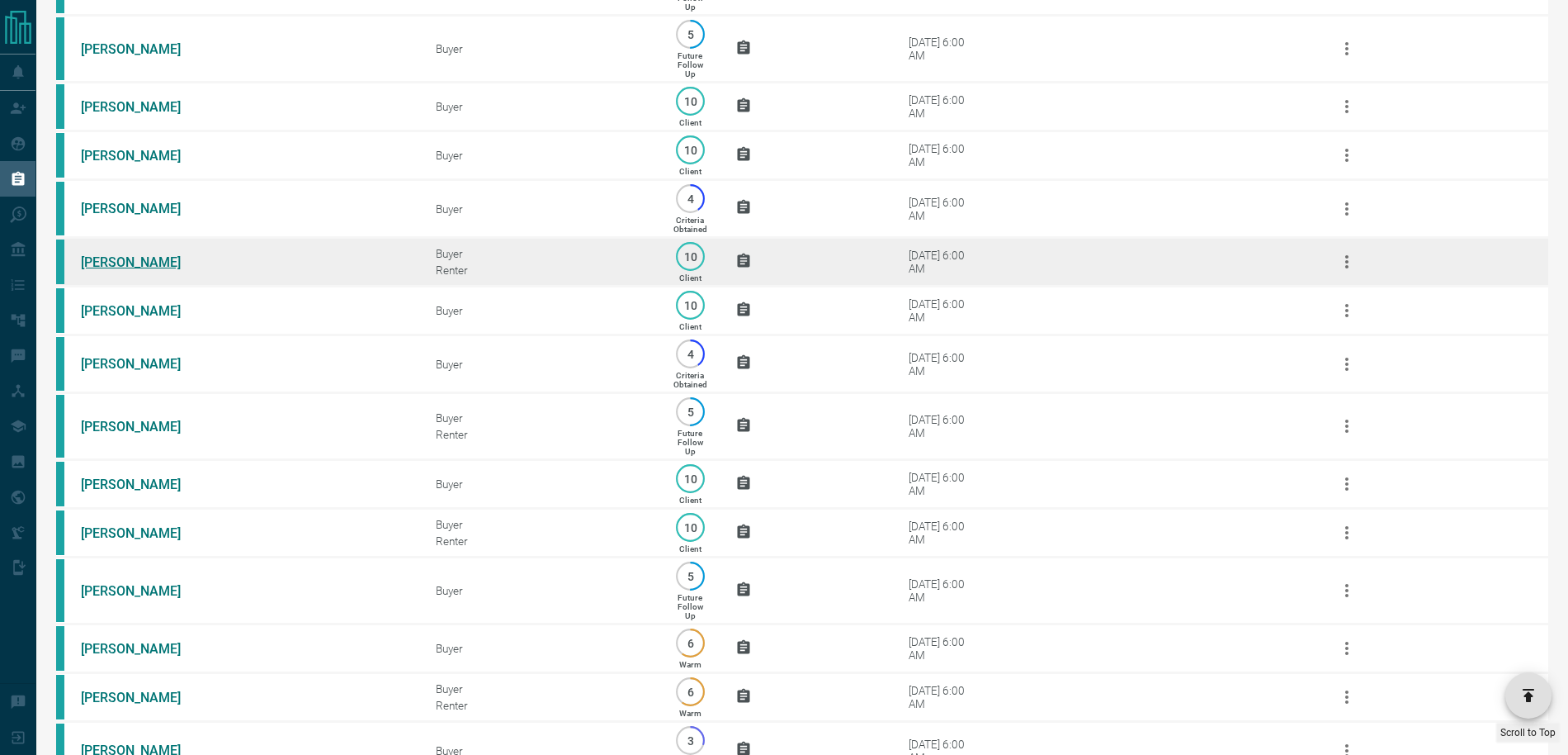
click at [123, 264] on link "[PERSON_NAME]" at bounding box center [142, 262] width 123 height 15
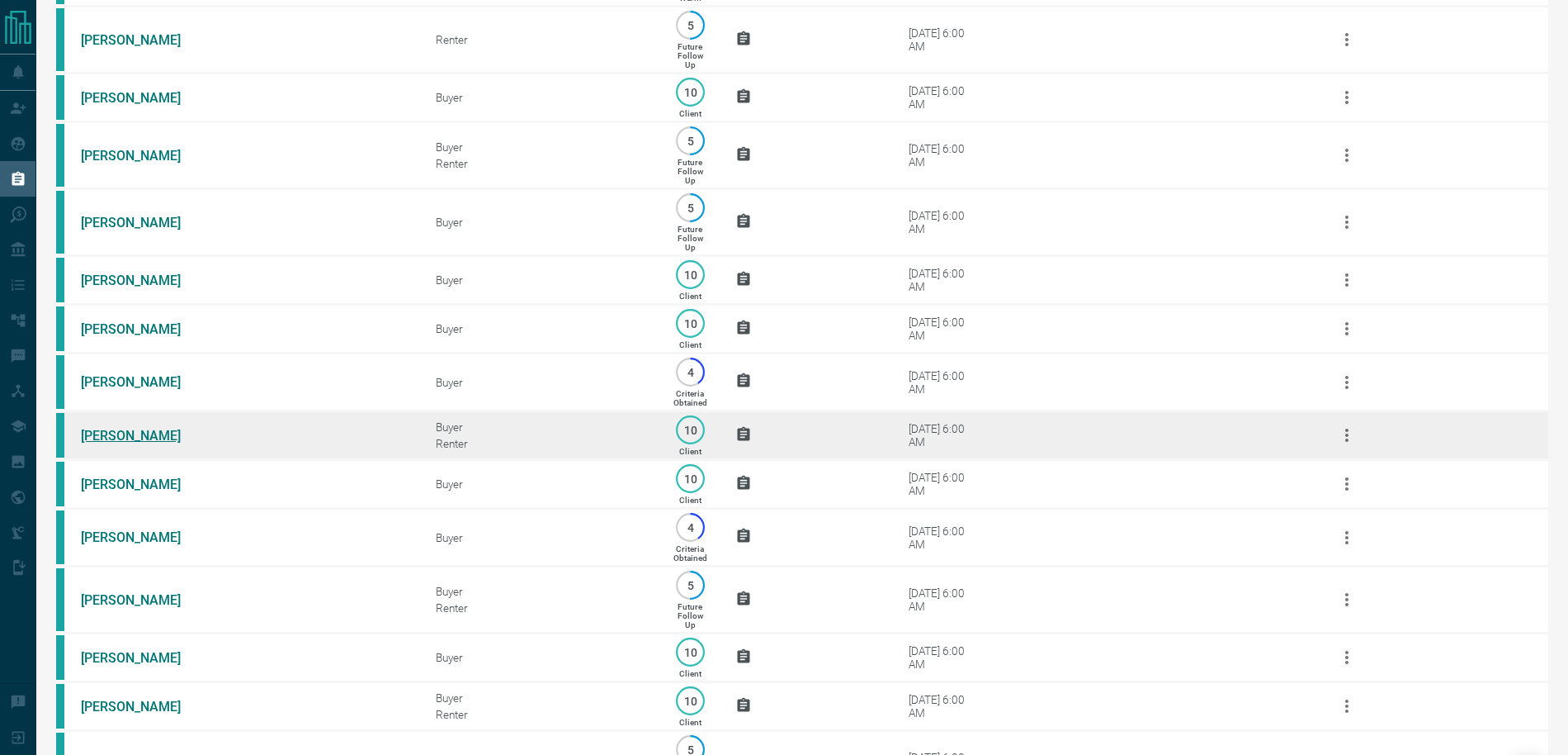
scroll to position [641, 0]
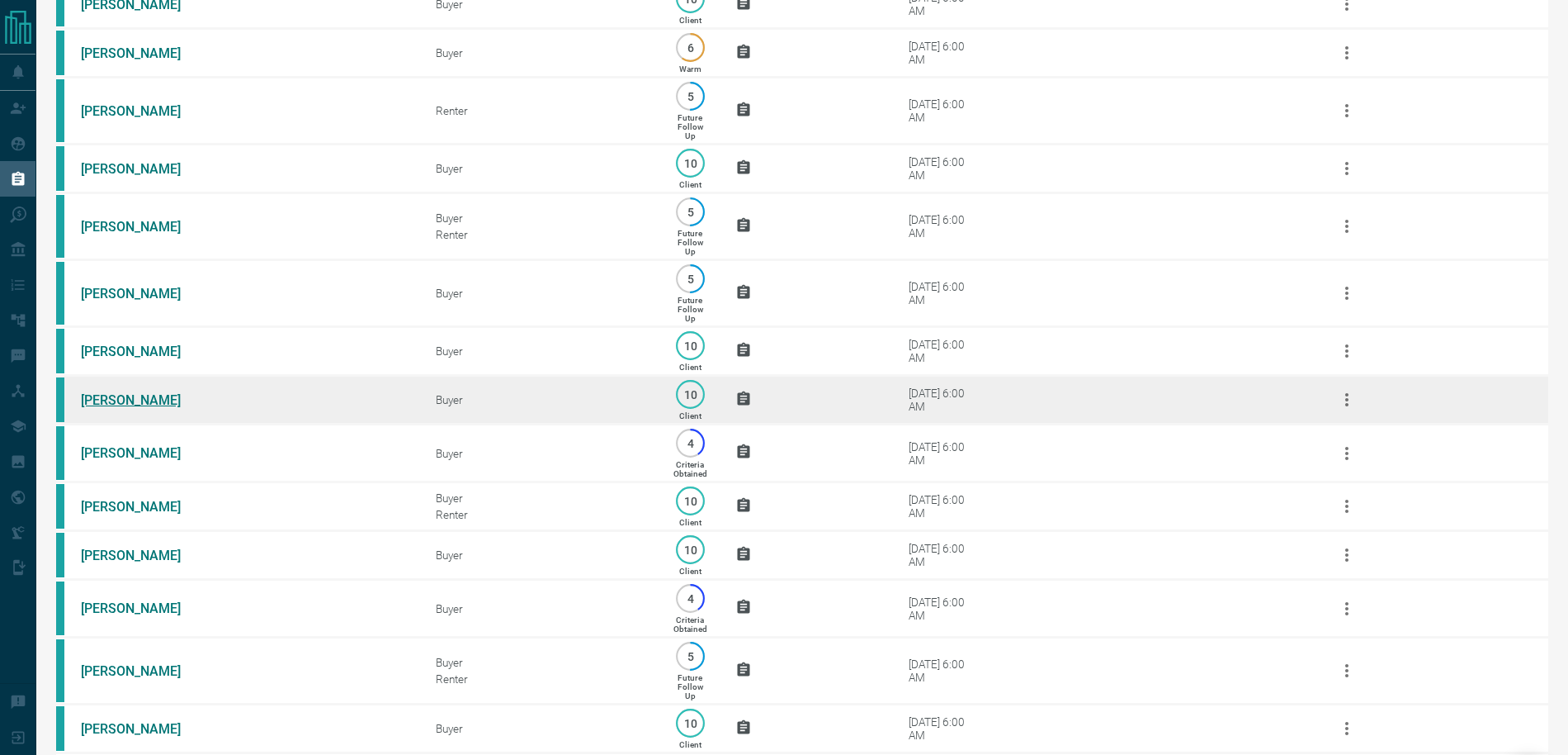
click at [124, 398] on link "[PERSON_NAME]" at bounding box center [142, 400] width 123 height 15
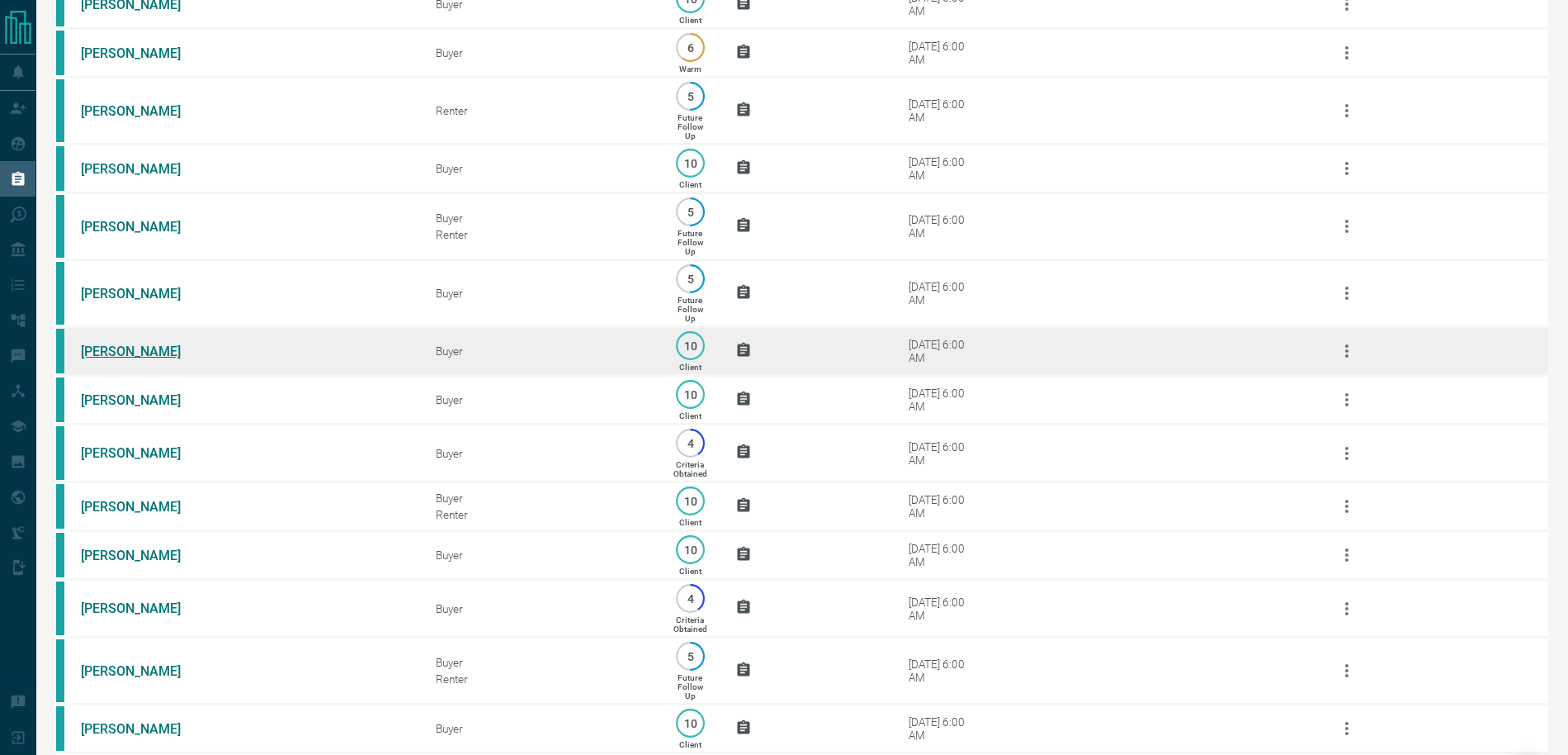
click at [125, 348] on link "[PERSON_NAME]" at bounding box center [142, 351] width 123 height 15
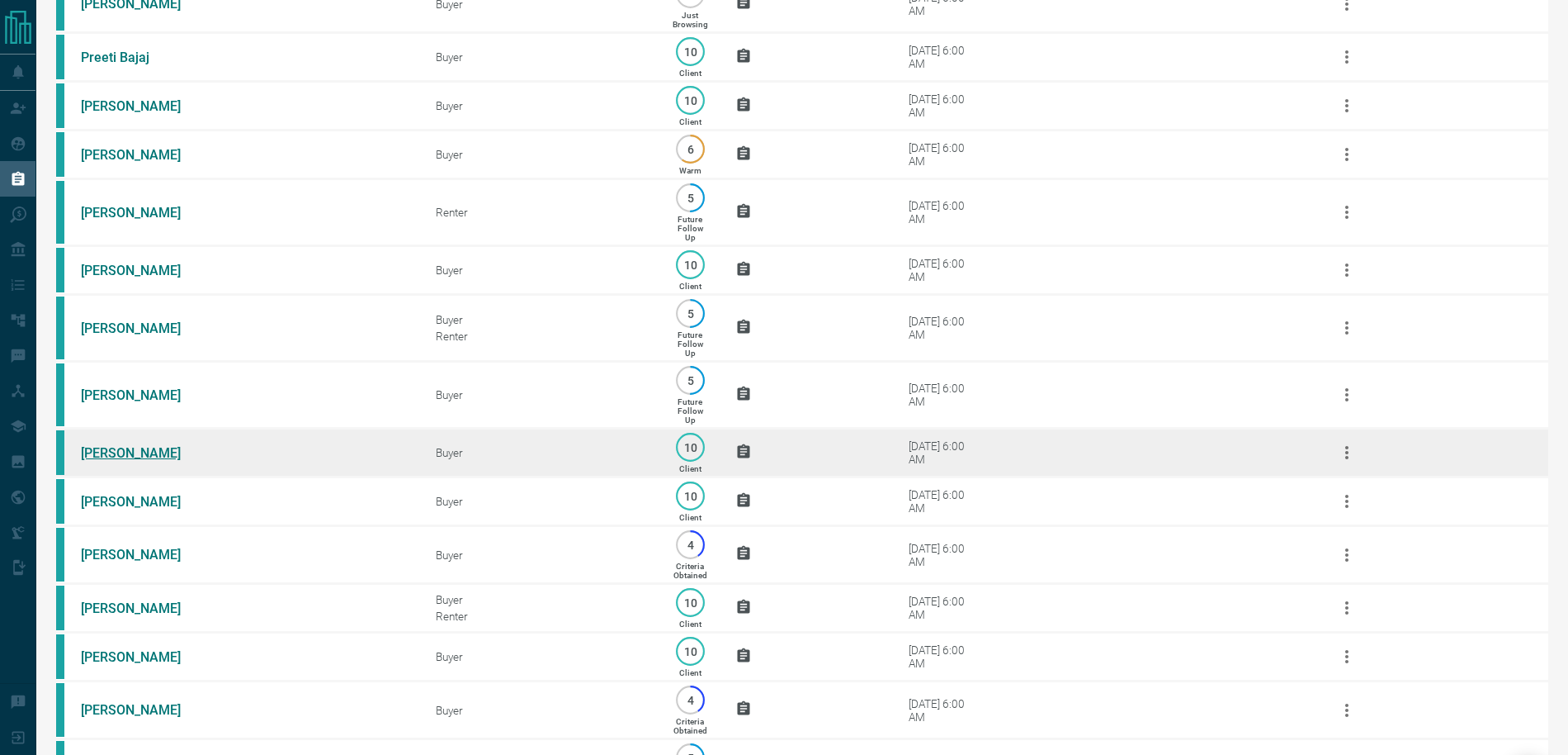
scroll to position [518, 0]
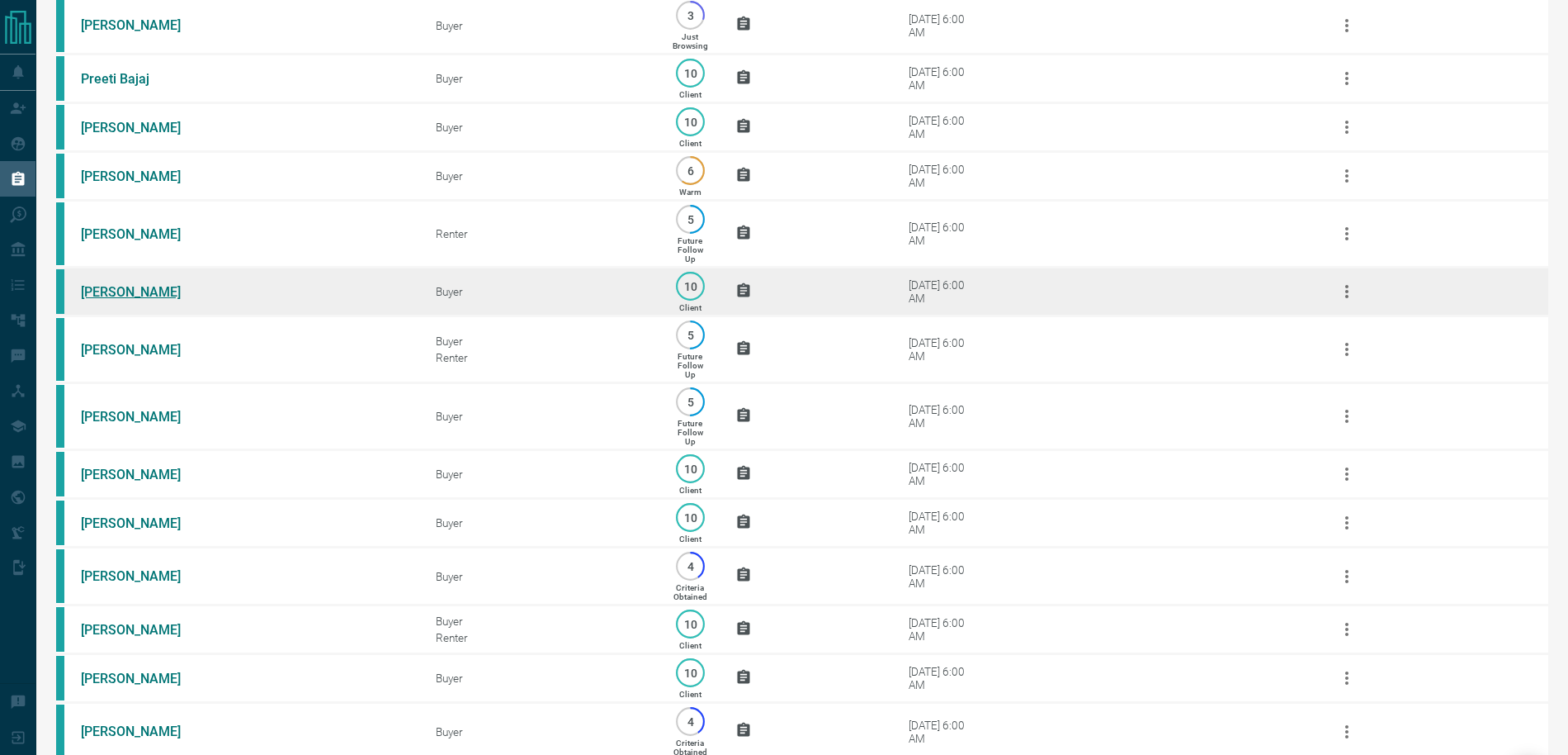
click at [133, 291] on link "[PERSON_NAME]" at bounding box center [142, 291] width 123 height 15
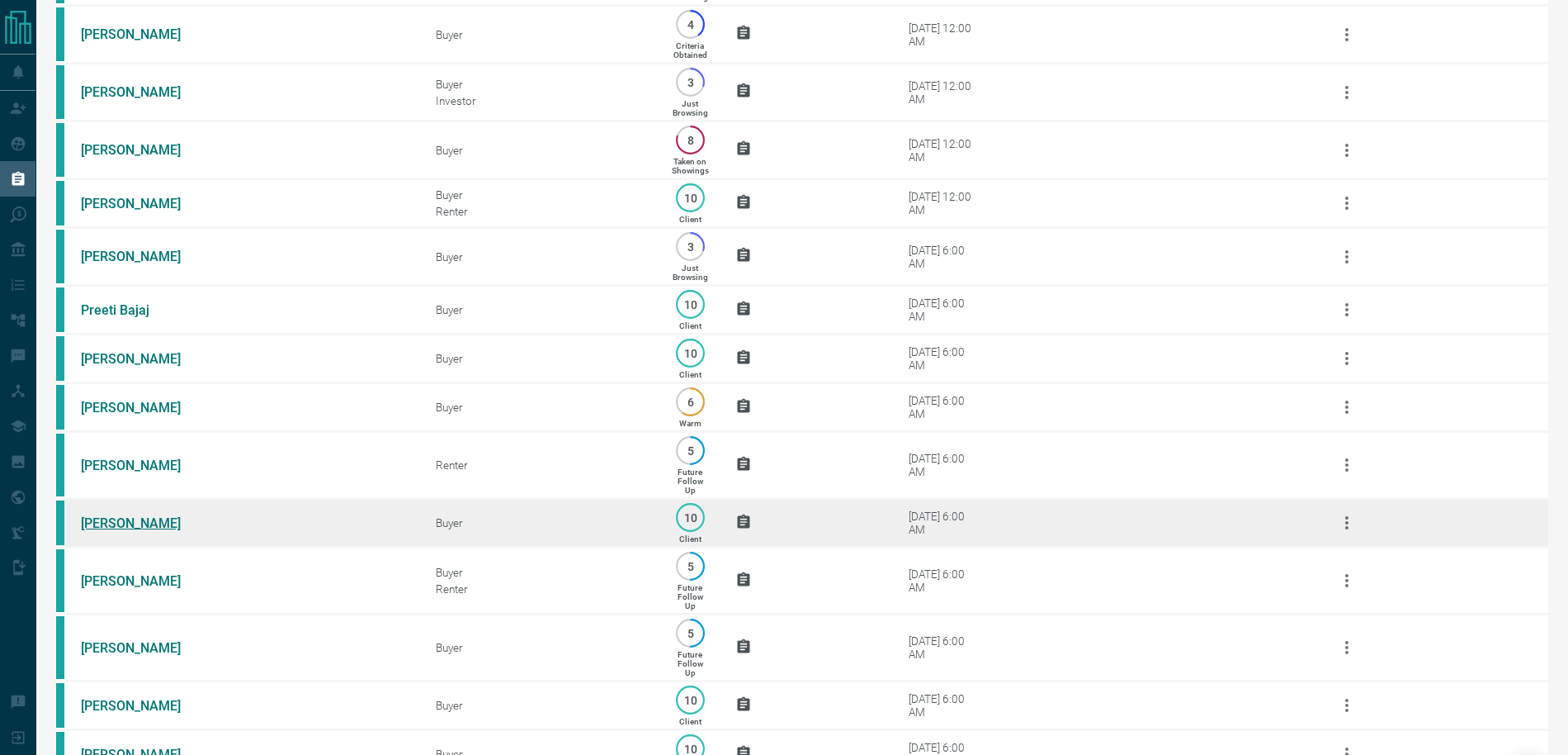
scroll to position [225, 0]
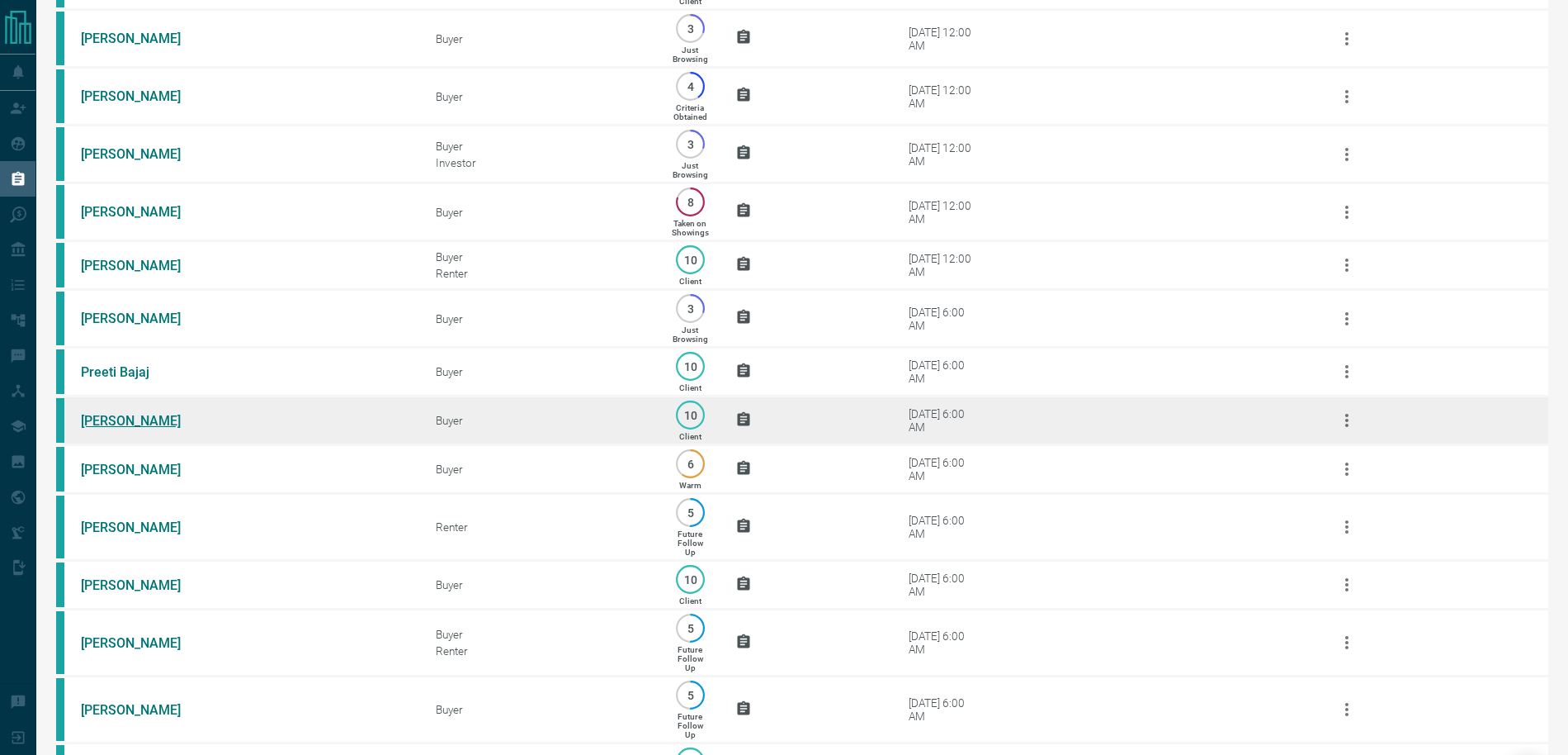
click at [133, 418] on link "[PERSON_NAME]" at bounding box center [142, 421] width 123 height 15
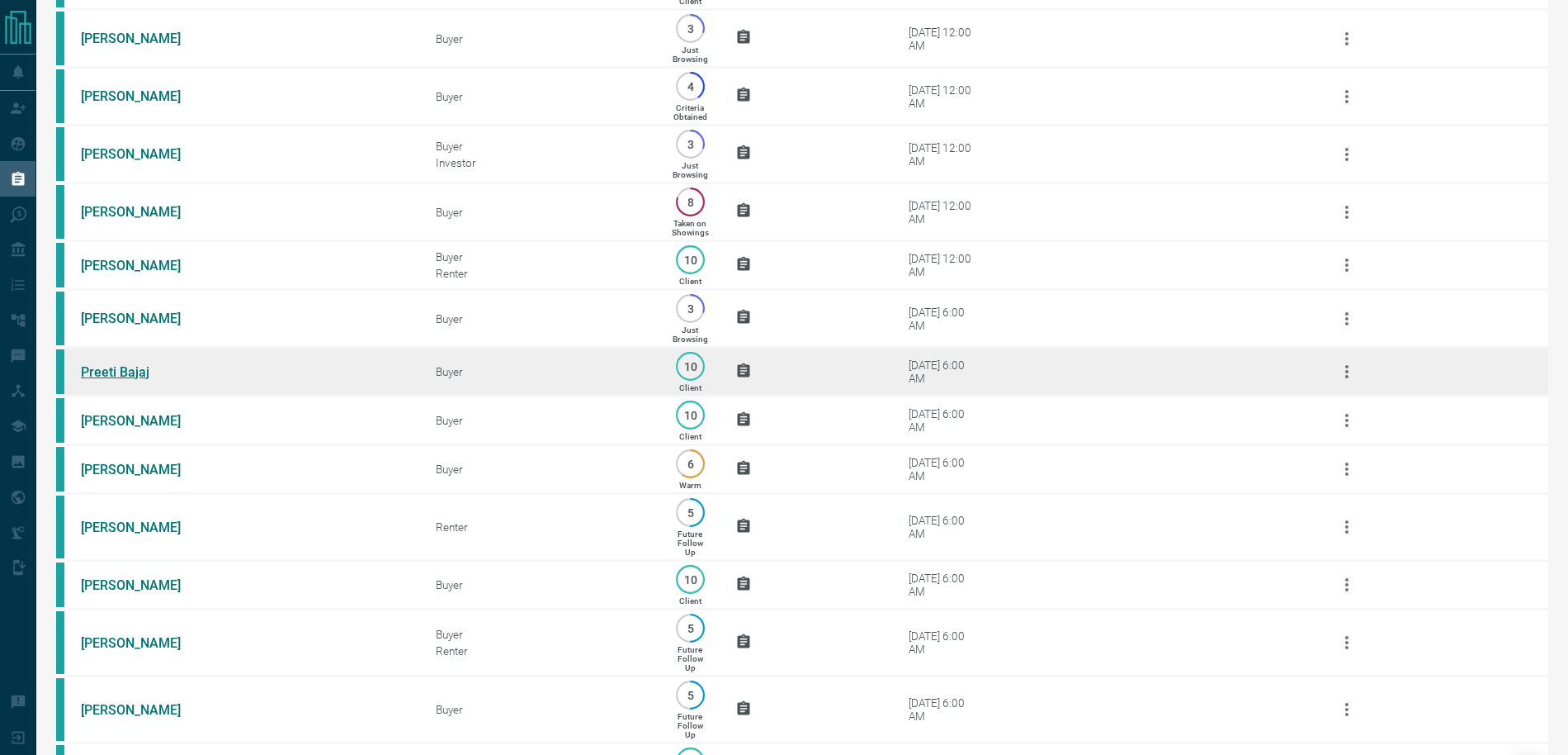
click at [126, 368] on link "Preeti Bajaj" at bounding box center [142, 372] width 123 height 15
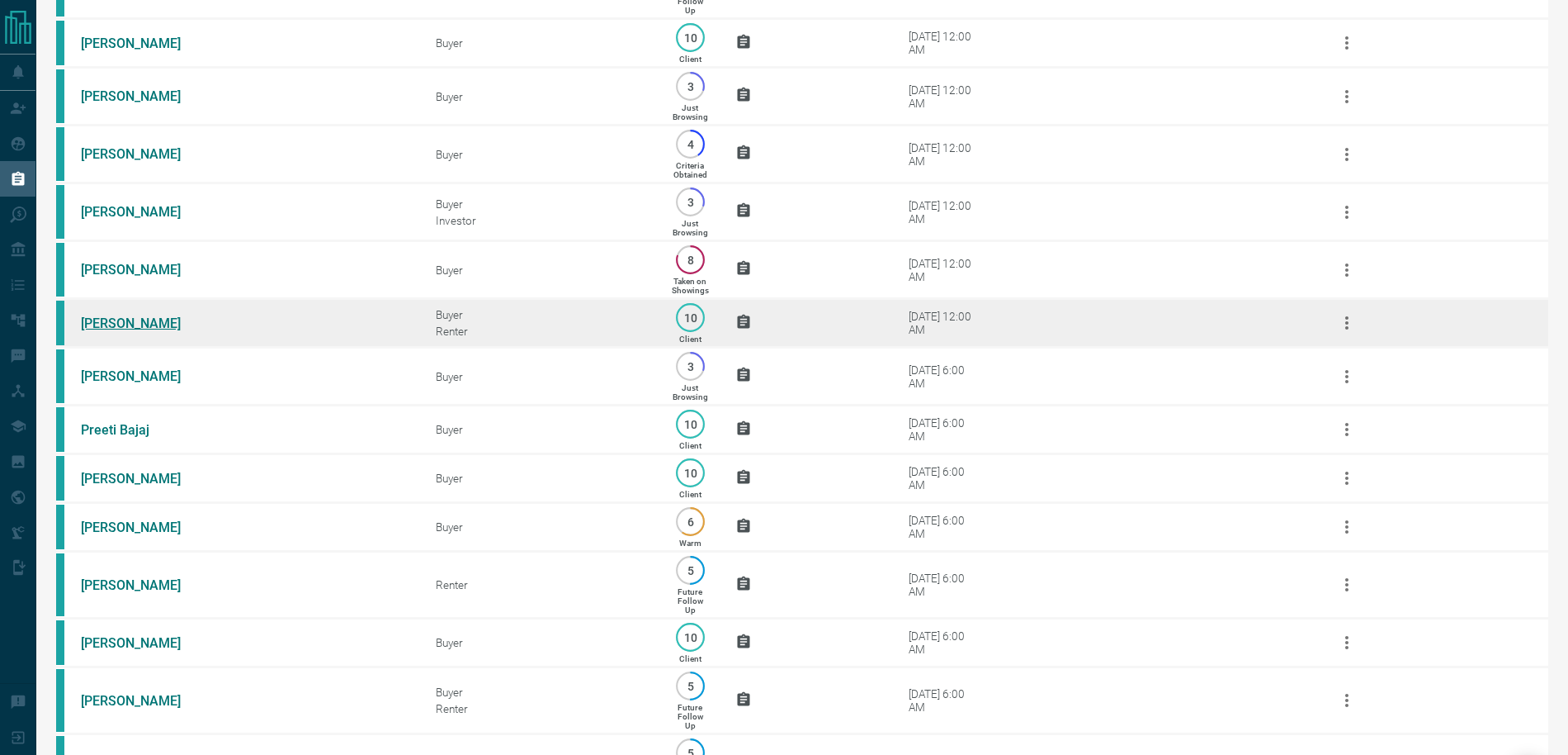
click at [120, 318] on link "[PERSON_NAME]" at bounding box center [142, 323] width 123 height 15
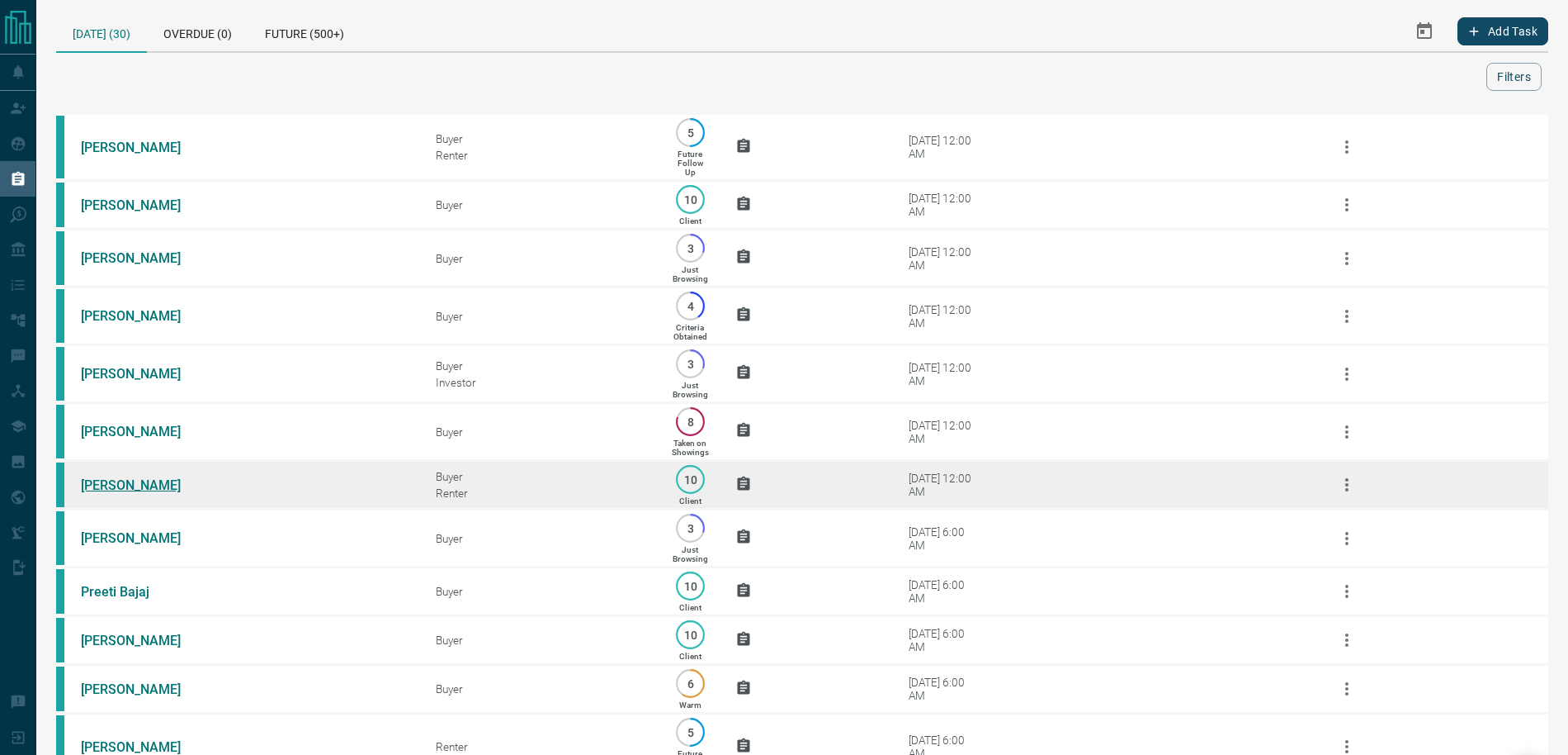
scroll to position [0, 0]
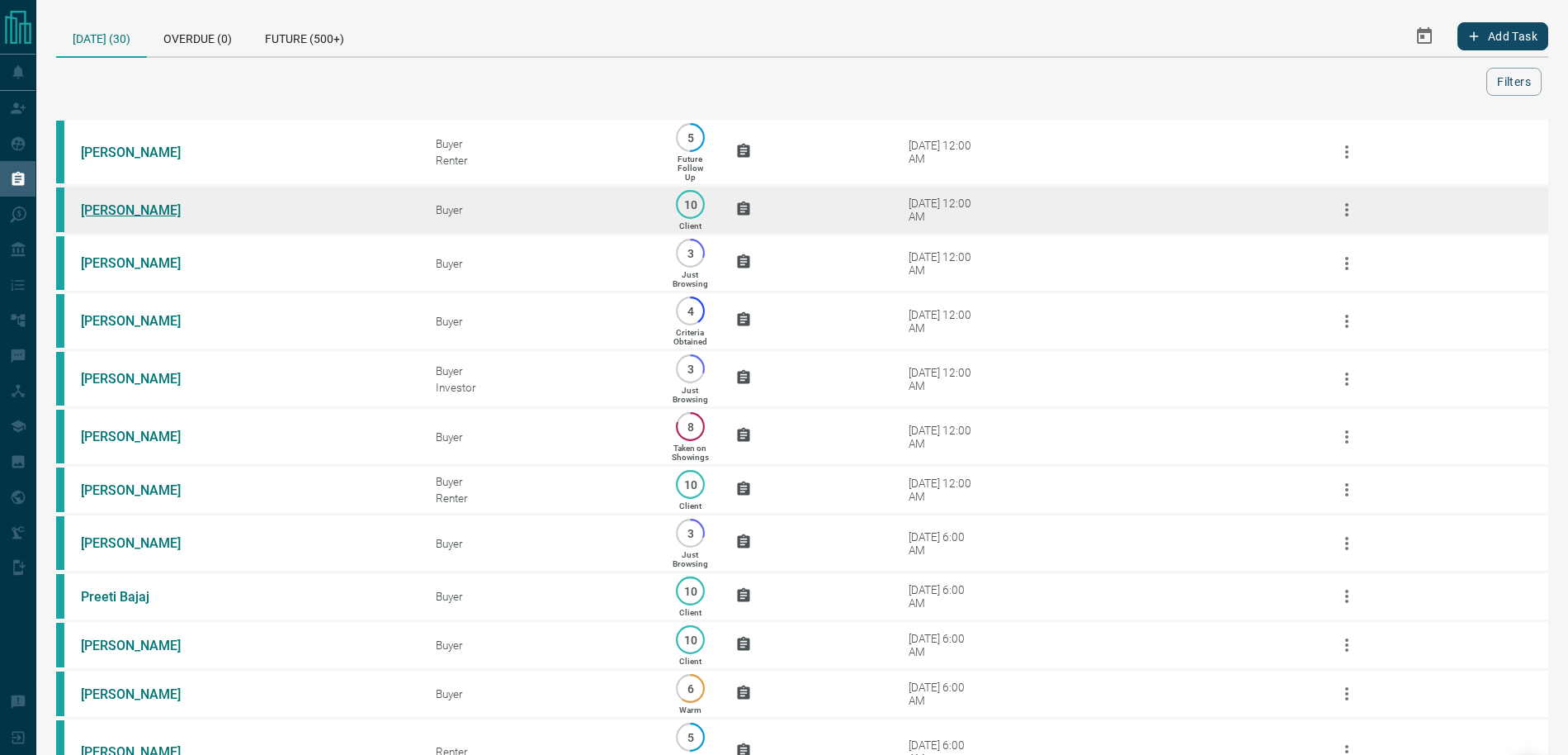
click at [124, 206] on link "[PERSON_NAME]" at bounding box center [142, 210] width 123 height 15
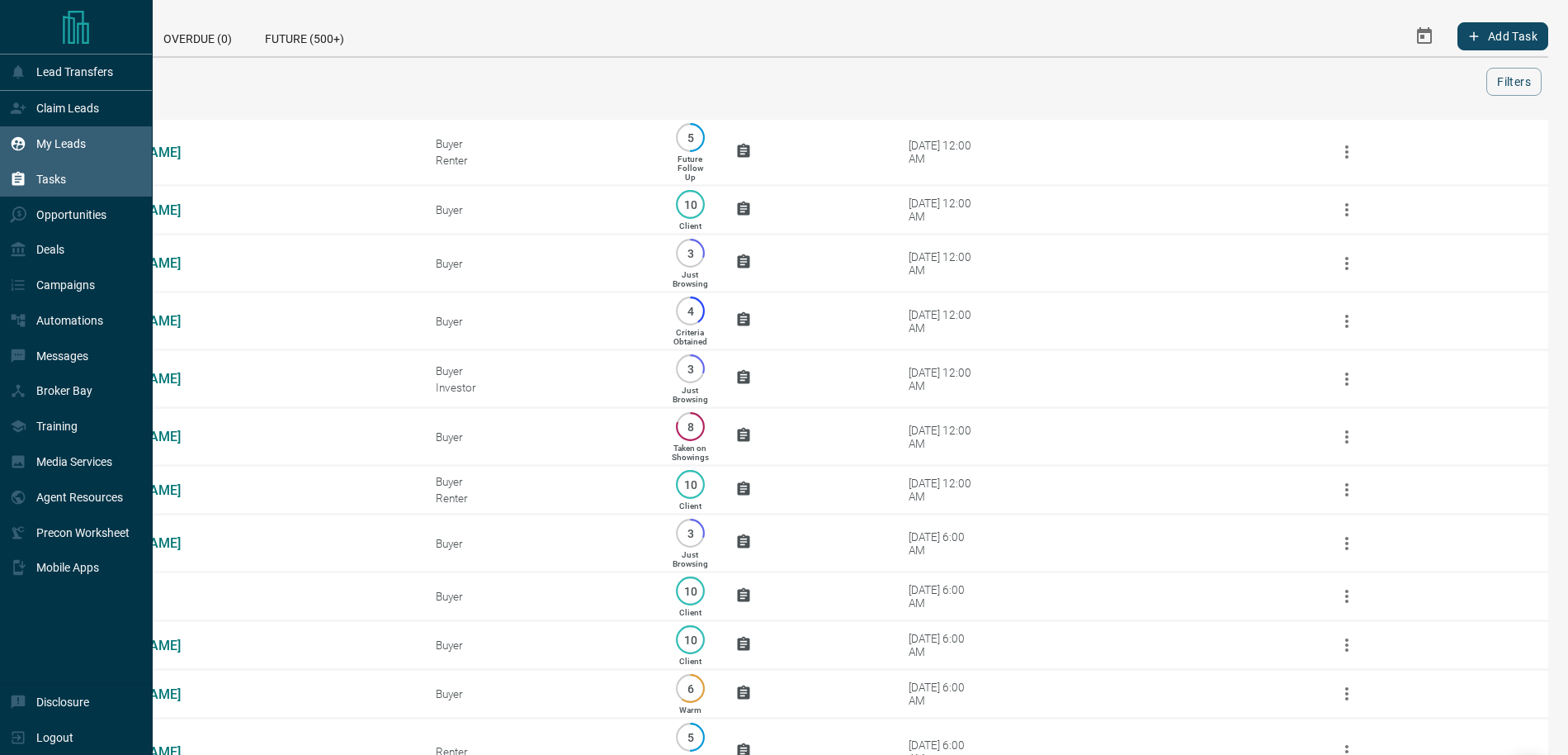
click at [14, 147] on icon at bounding box center [19, 144] width 14 height 14
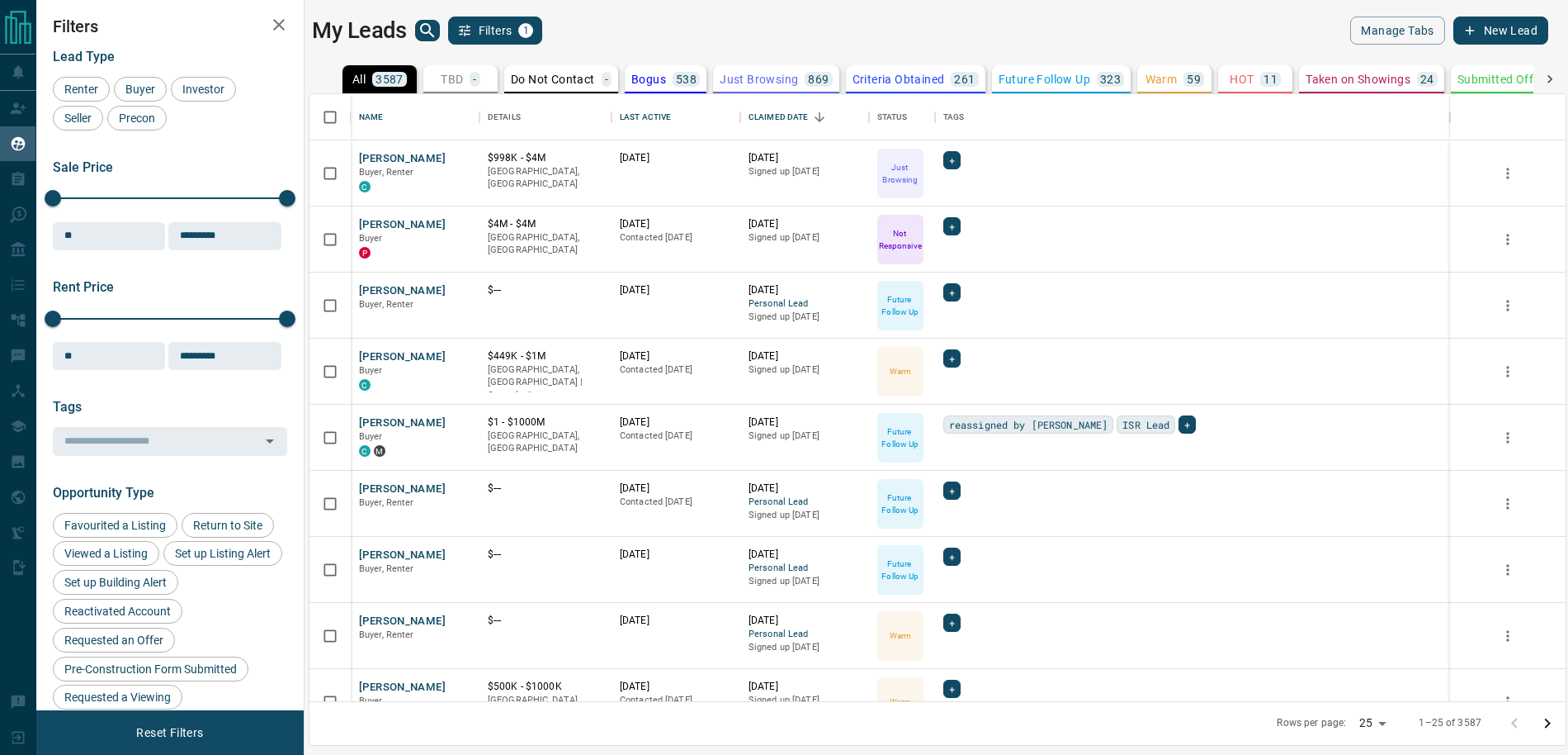
scroll to position [607, 1256]
click at [414, 30] on div "My Leads Filters 1" at bounding box center [621, 30] width 618 height 28
click at [426, 30] on icon "search button" at bounding box center [427, 30] width 20 height 20
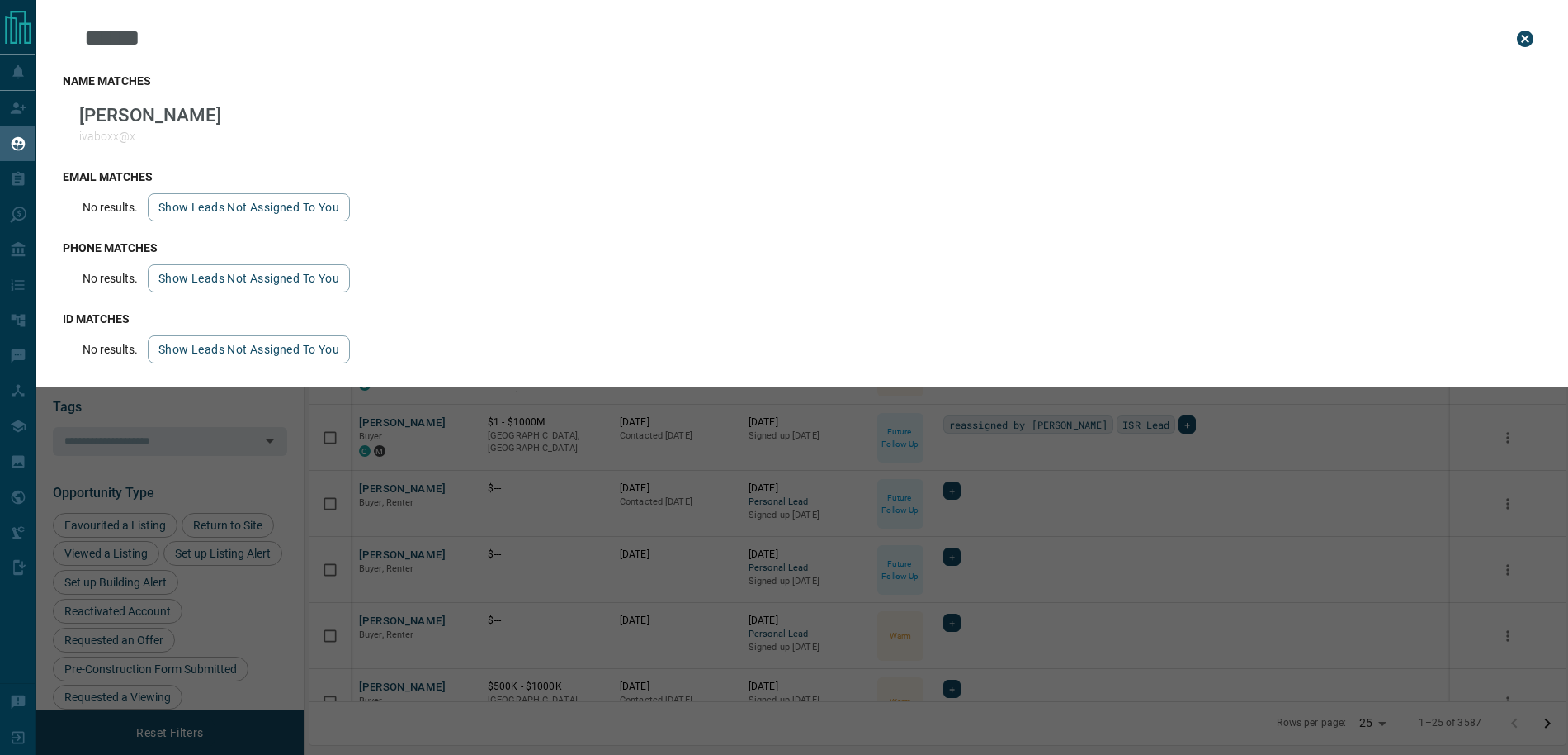
type input "*****"
click at [475, 84] on h3 "name matches" at bounding box center [802, 81] width 1479 height 14
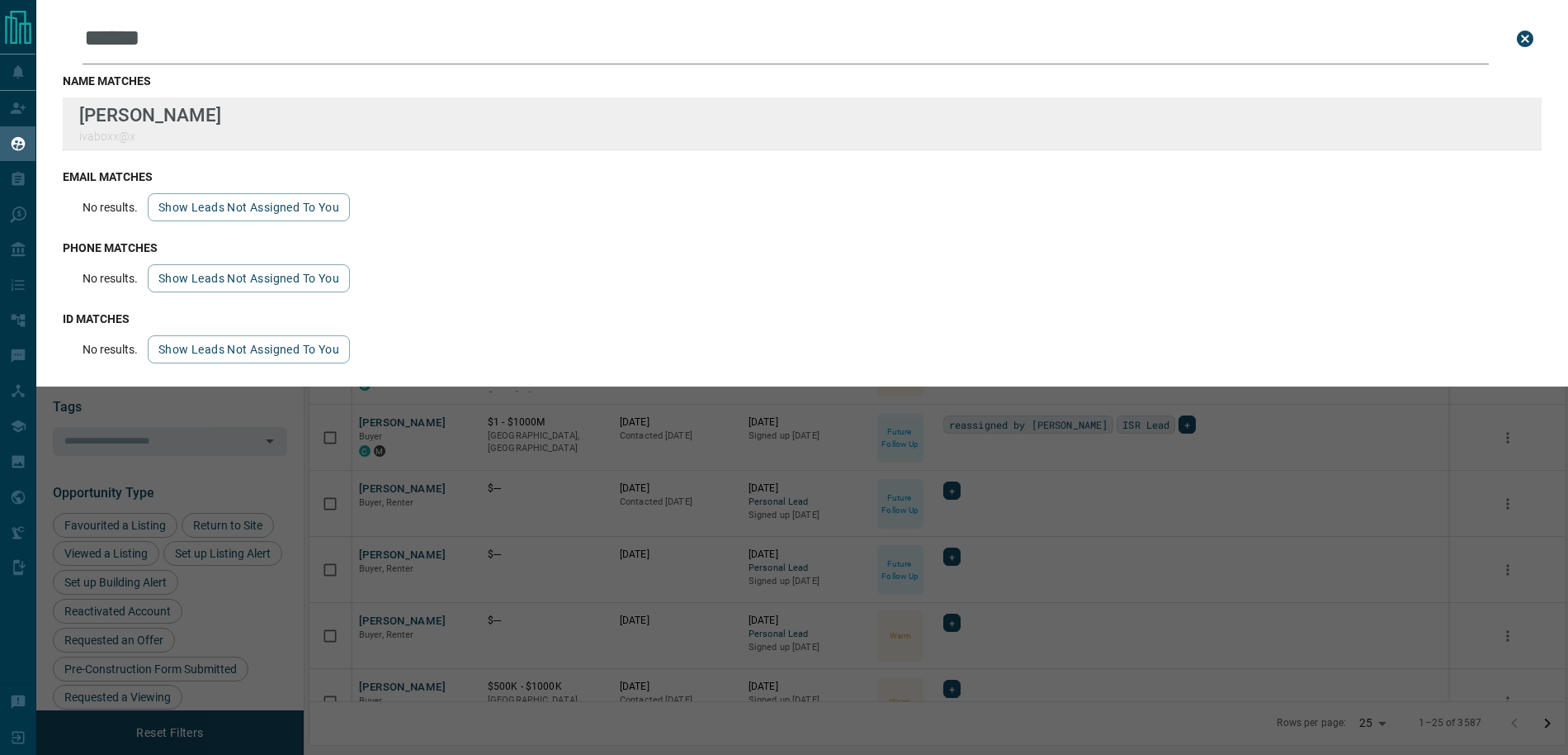
click at [0, 0] on div "Lead Transfers Claim Leads My Leads Tasks Opportunities Deals Campaigns Automat…" at bounding box center [784, 367] width 1568 height 735
